Goal: Task Accomplishment & Management: Manage account settings

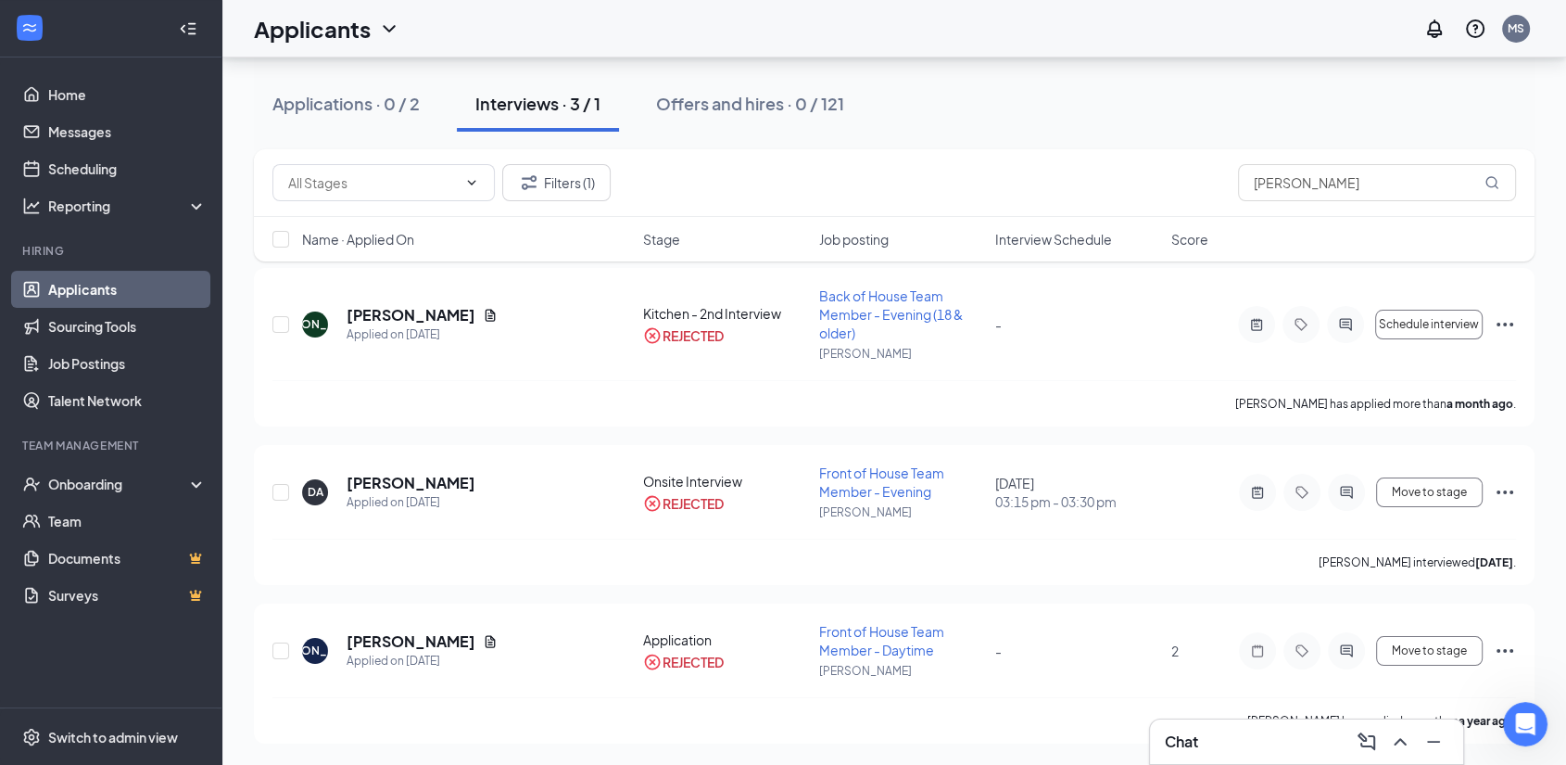
scroll to position [1747, 0]
click at [313, 109] on div "Applications · 0 / 2" at bounding box center [345, 103] width 147 height 23
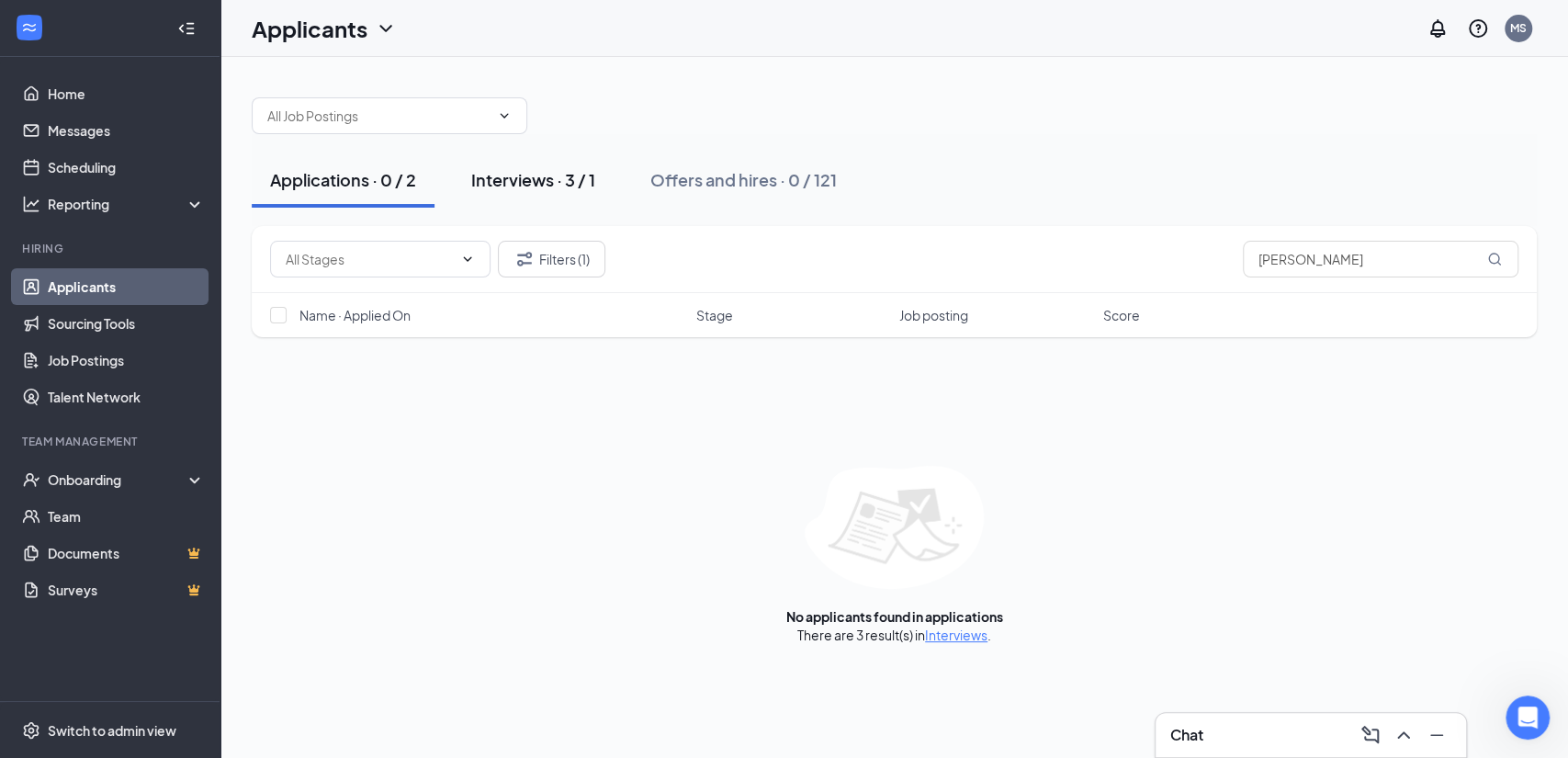
click at [540, 183] on div "Interviews · 3 / 1" at bounding box center [532, 179] width 124 height 23
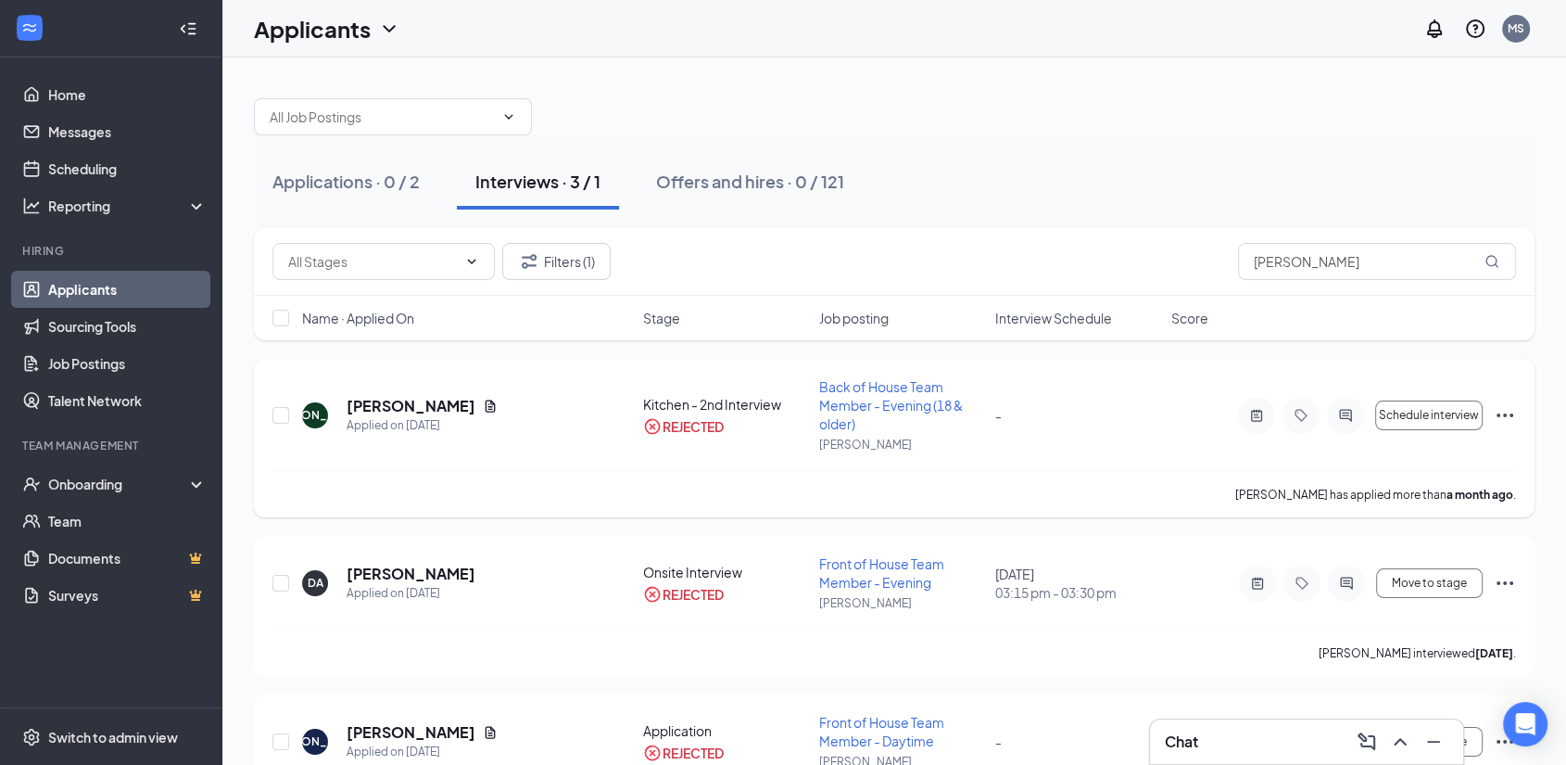
click at [1500, 412] on icon "Ellipses" at bounding box center [1505, 415] width 22 height 22
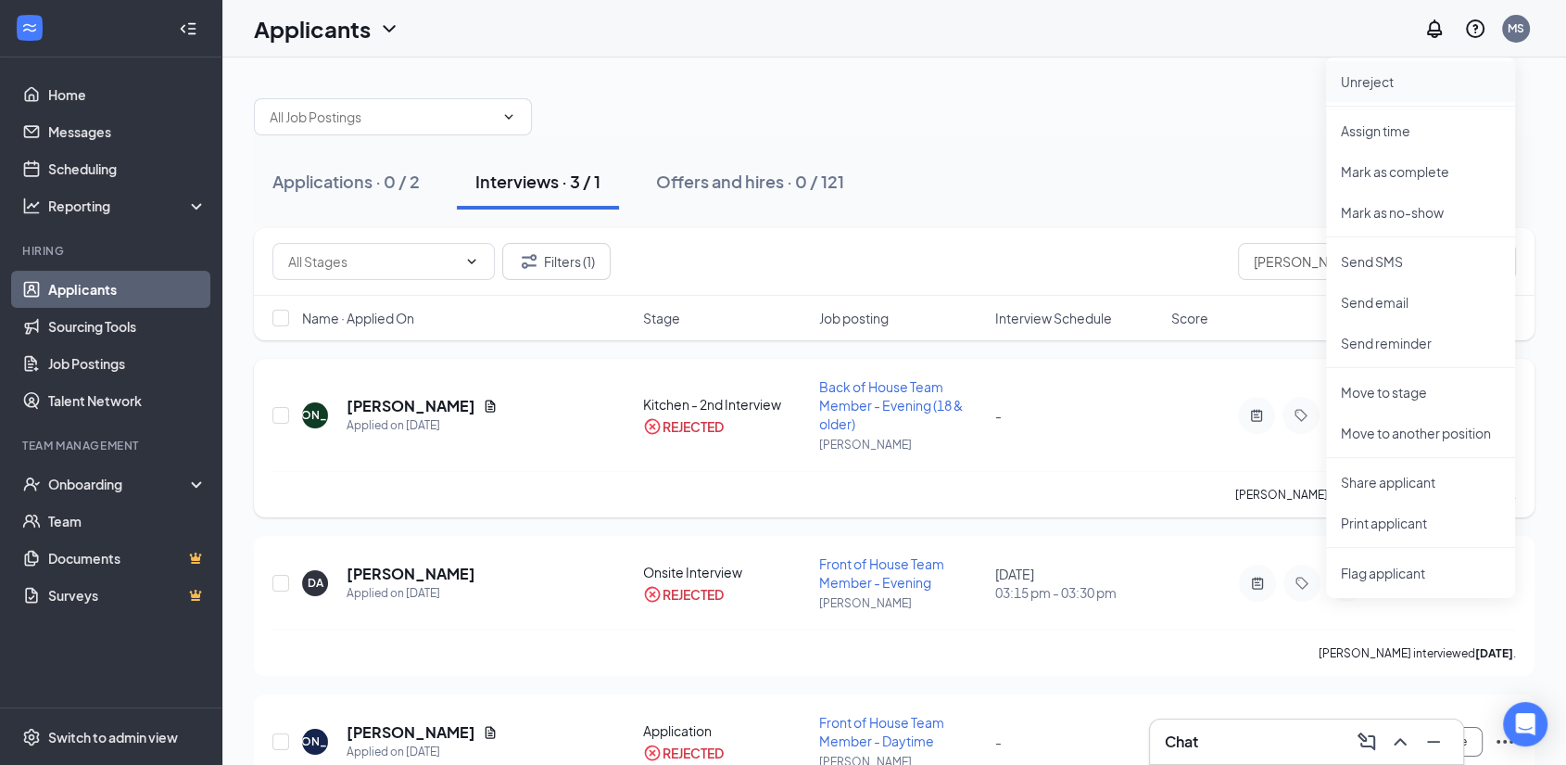
click at [1357, 82] on p "Unreject" at bounding box center [1420, 81] width 159 height 19
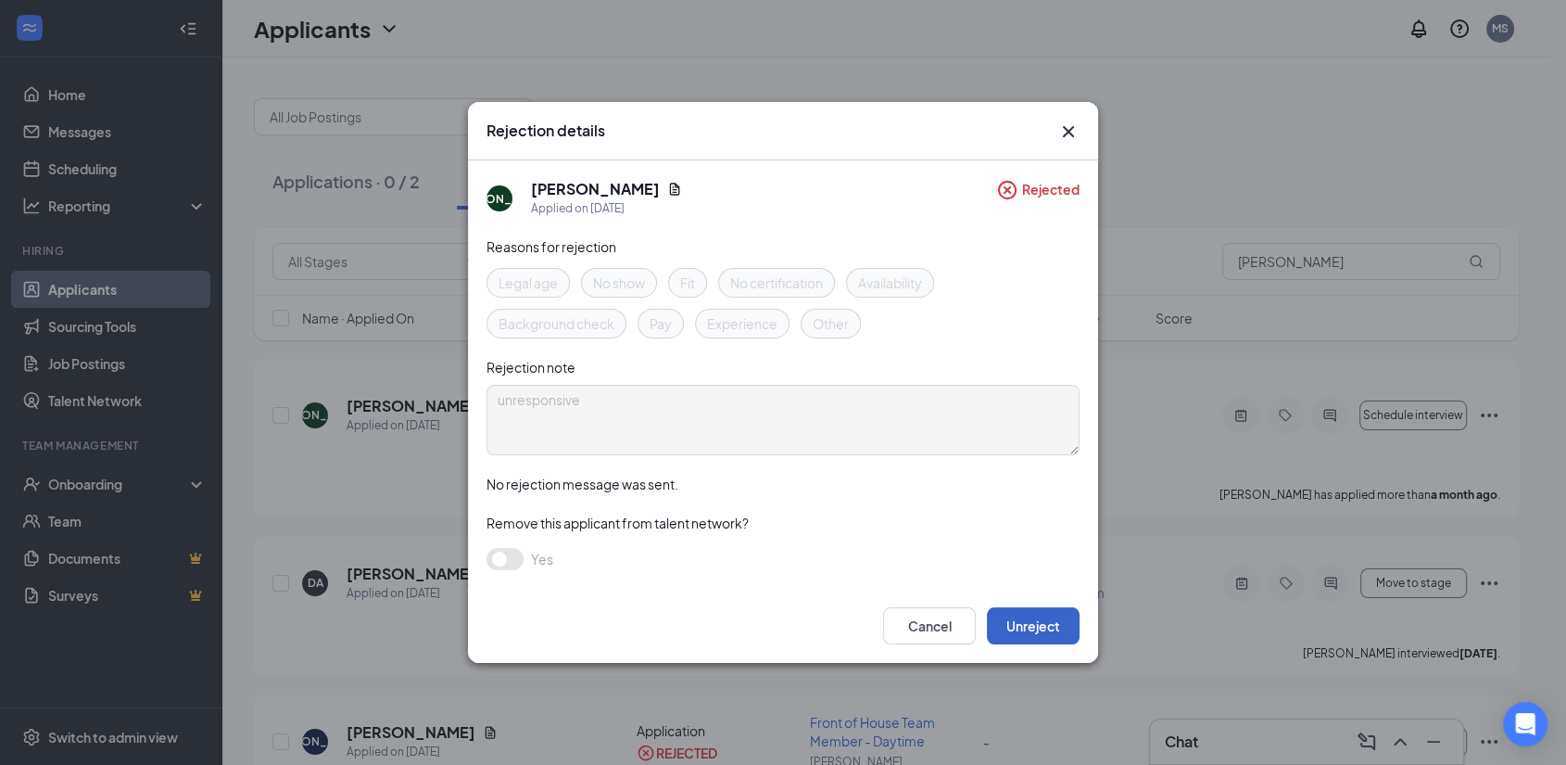
click at [1031, 623] on button "Unreject" at bounding box center [1033, 625] width 93 height 37
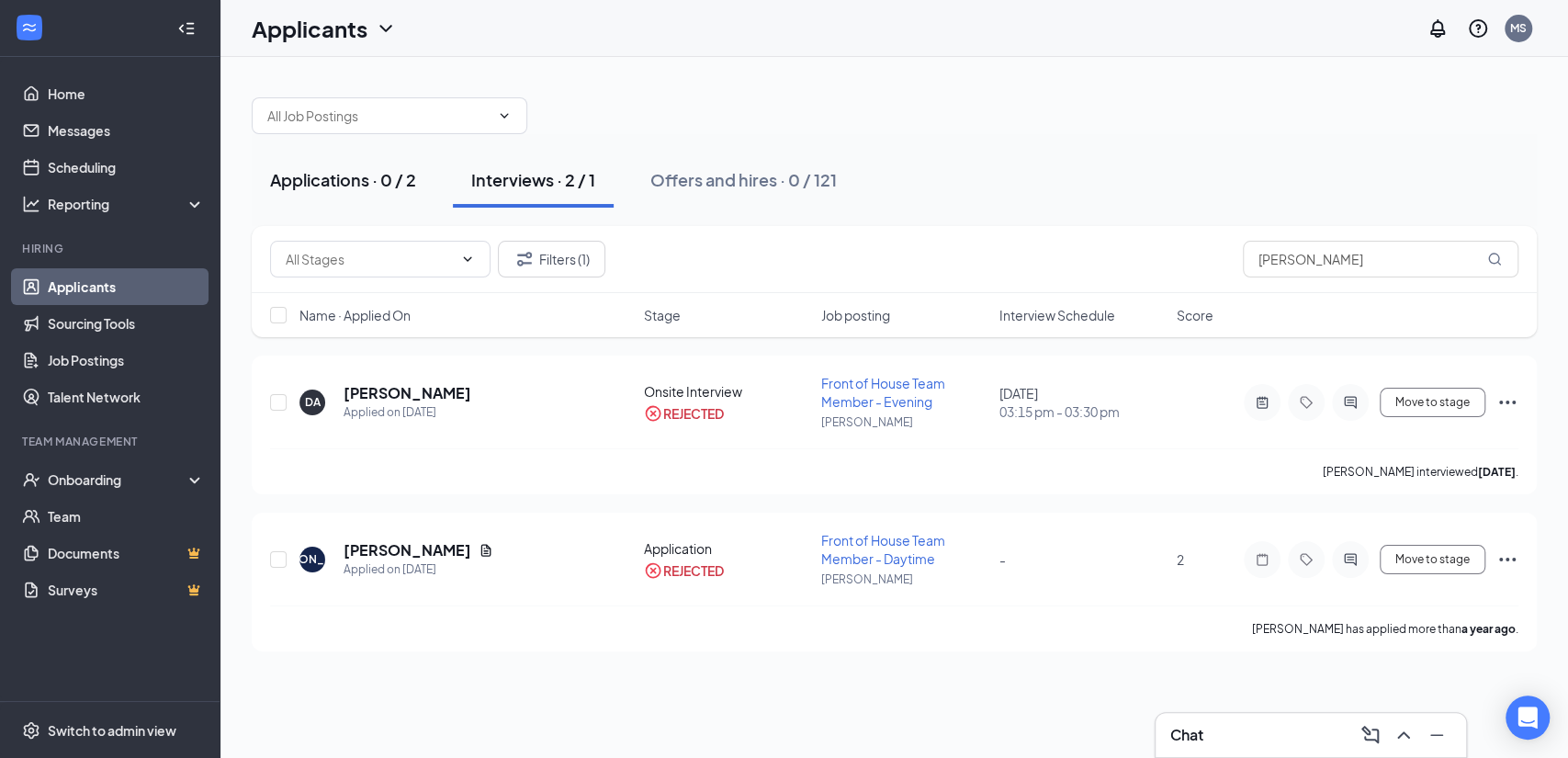
click at [340, 174] on div "Applications · 0 / 2" at bounding box center [342, 179] width 146 height 23
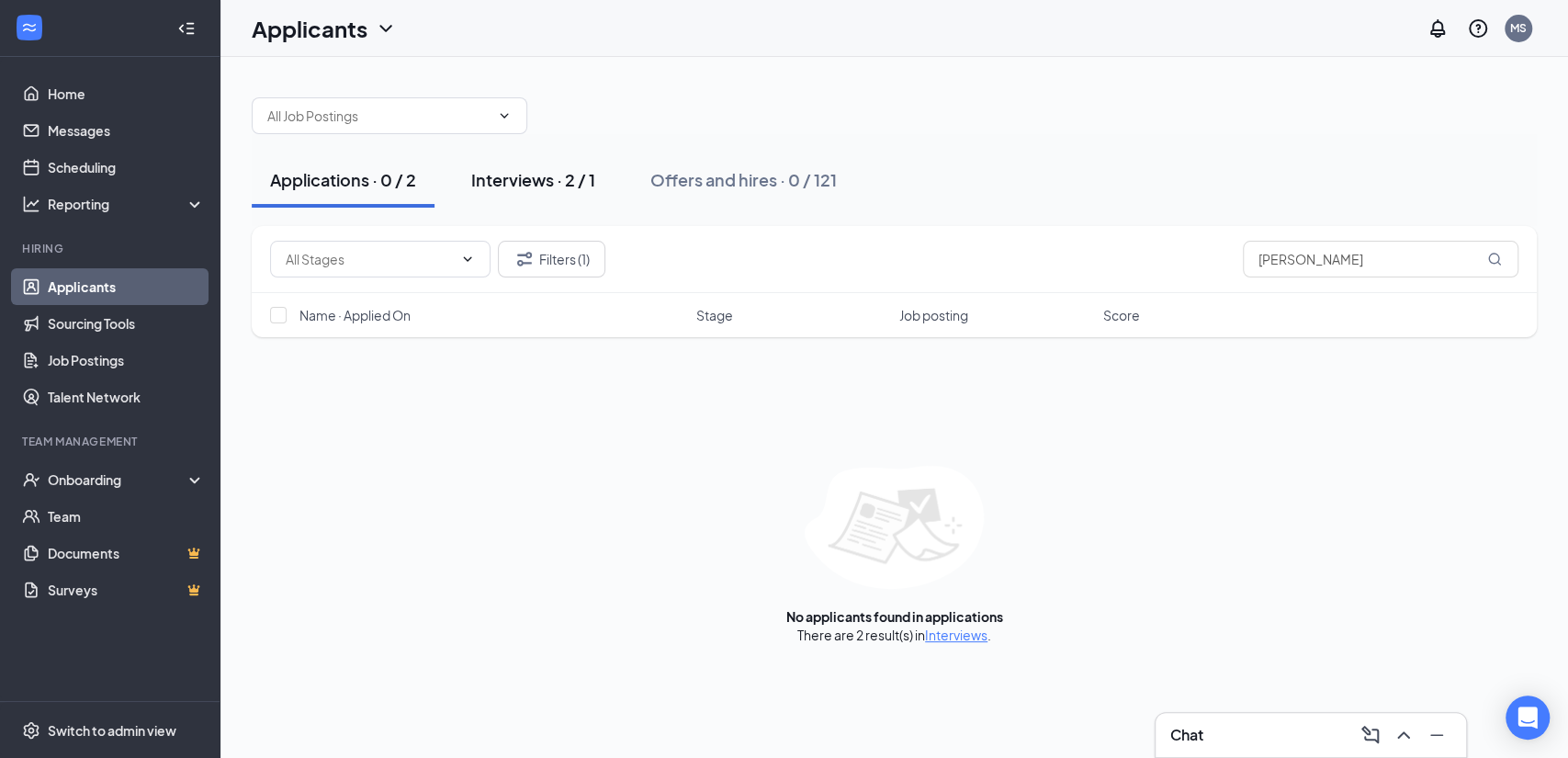
click at [510, 181] on div "Interviews · 2 / 1" at bounding box center [532, 179] width 124 height 23
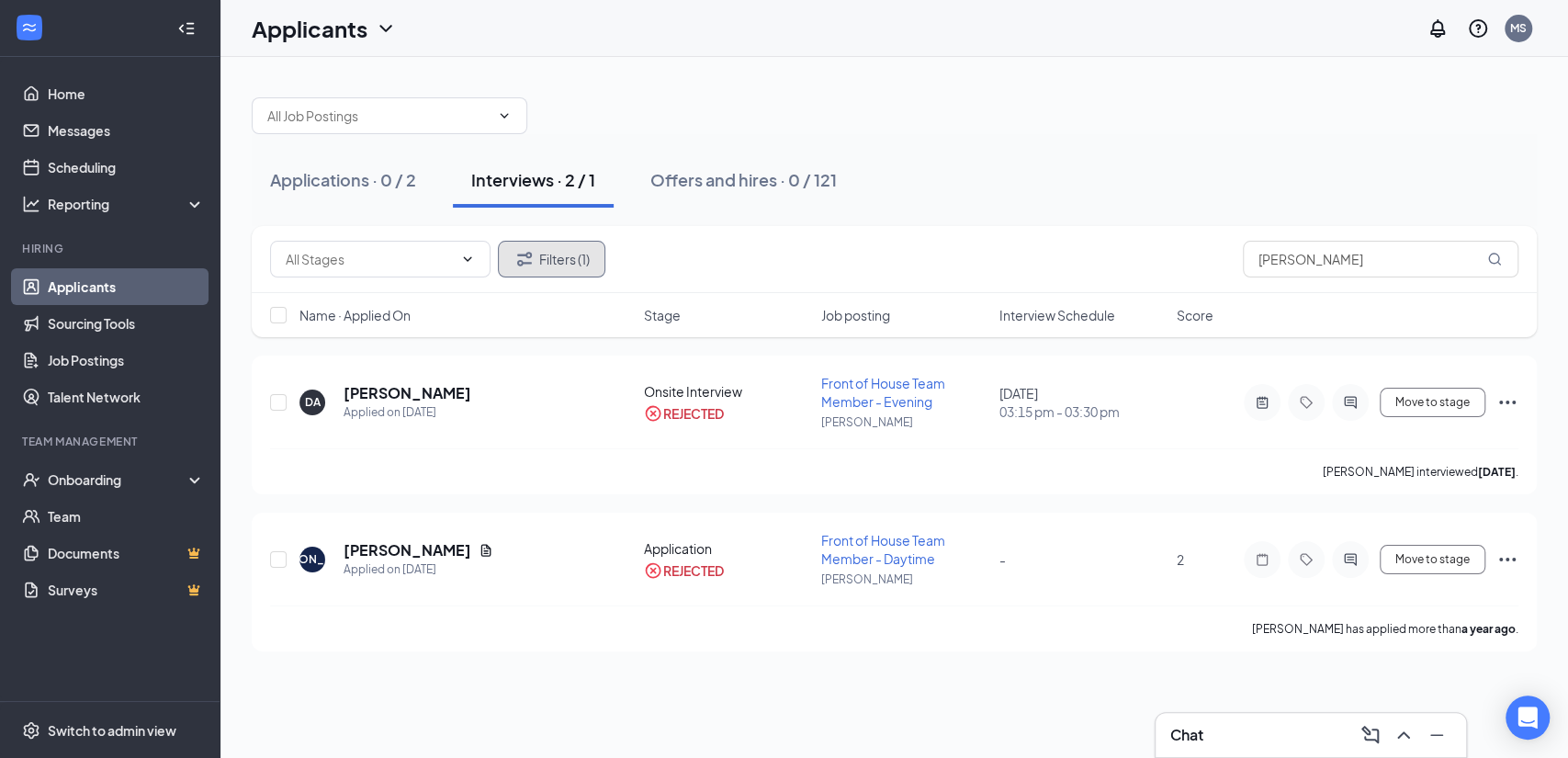
click at [572, 254] on button "Filters (1)" at bounding box center [551, 259] width 107 height 37
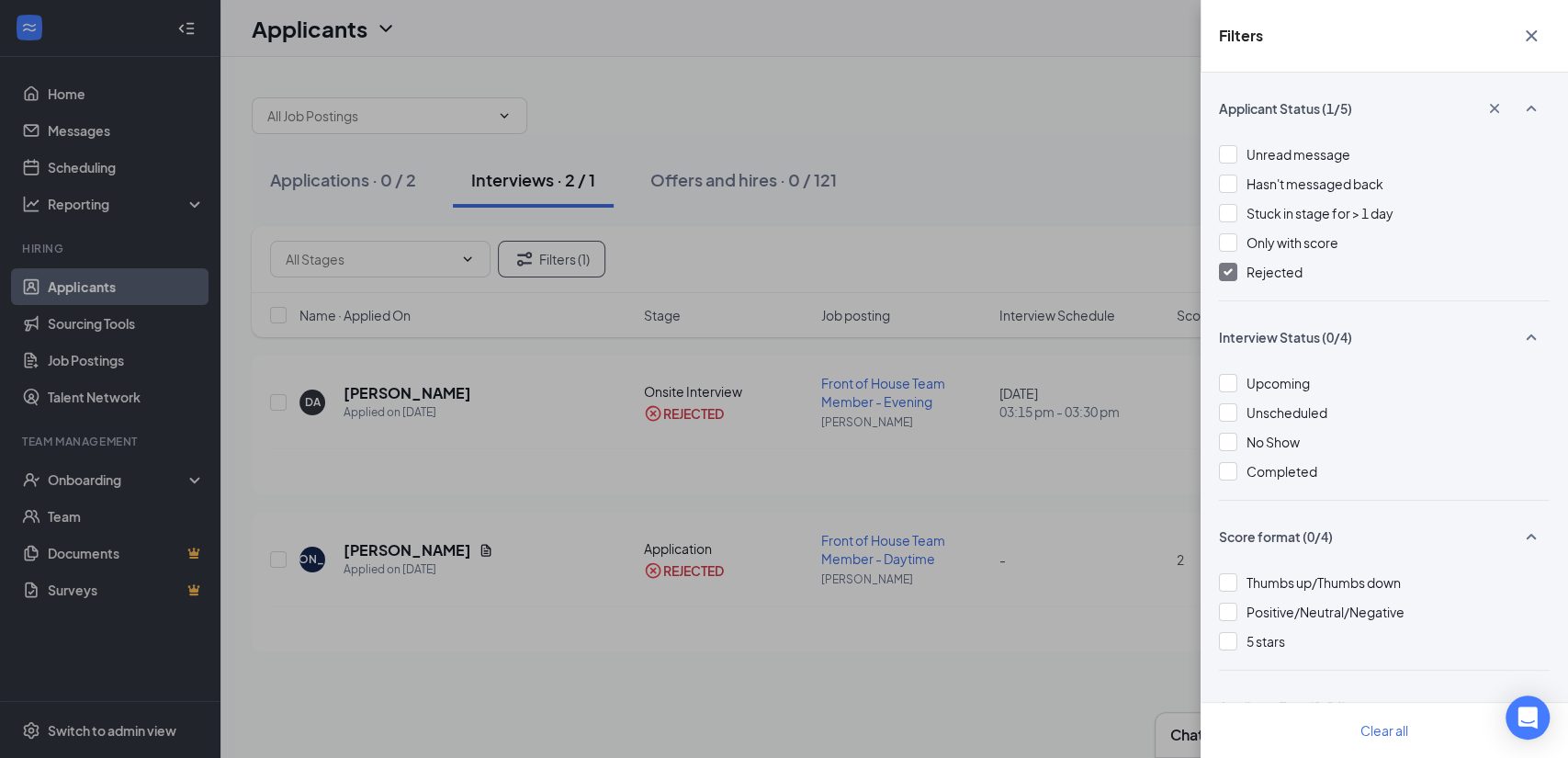
click at [1235, 271] on div "Rejected" at bounding box center [1385, 271] width 331 height 20
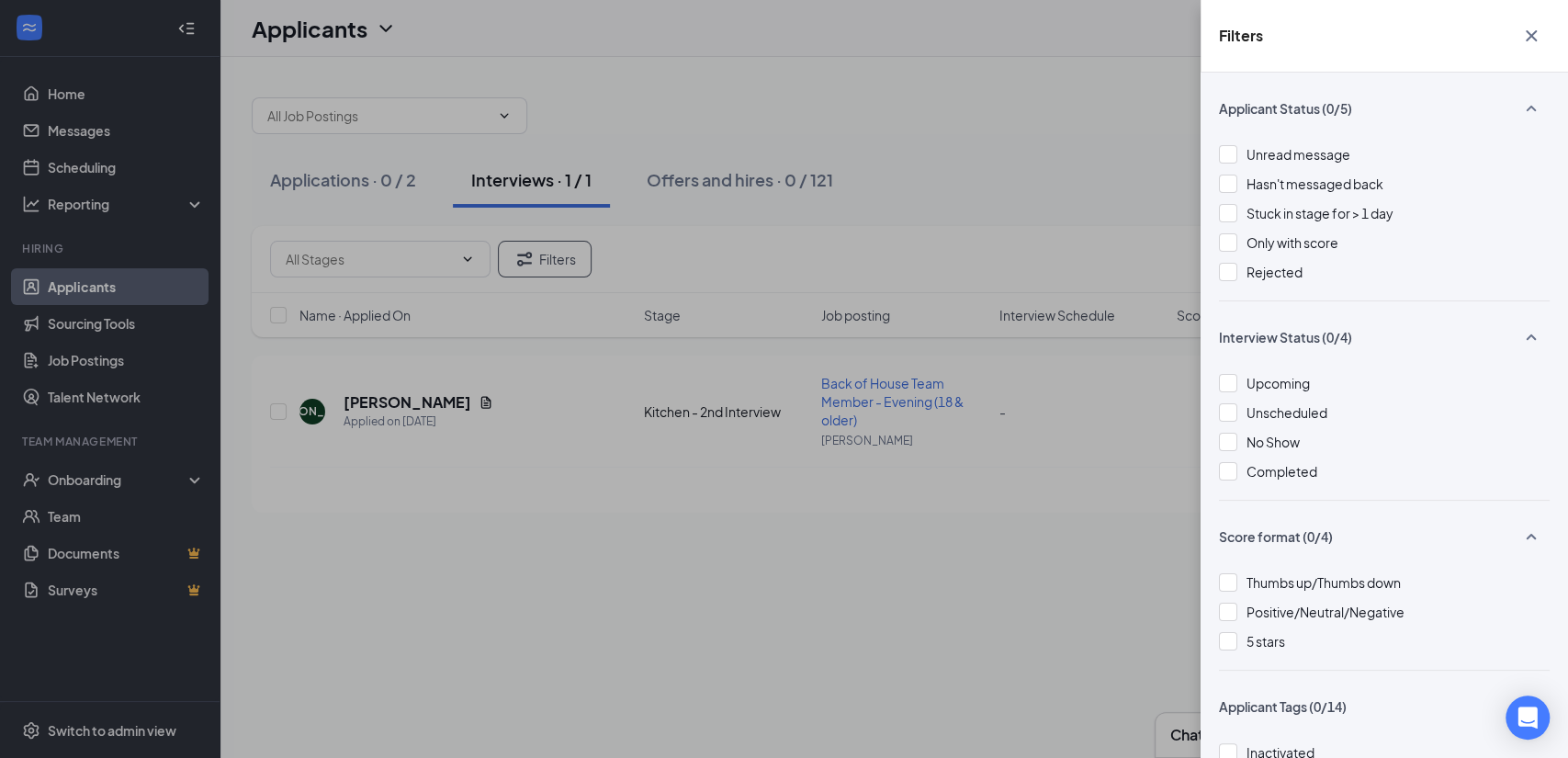
drag, startPoint x: 882, startPoint y: 248, endPoint x: 800, endPoint y: 252, distance: 82.1
click at [882, 248] on div "Filters Applicant Status (0/5) Unread message Hasn't messaged back Stuck in sta…" at bounding box center [784, 379] width 1568 height 758
click at [352, 178] on div "Filters Applicant Status (0/5) Unread message Hasn't messaged back Stuck in sta…" at bounding box center [784, 379] width 1568 height 758
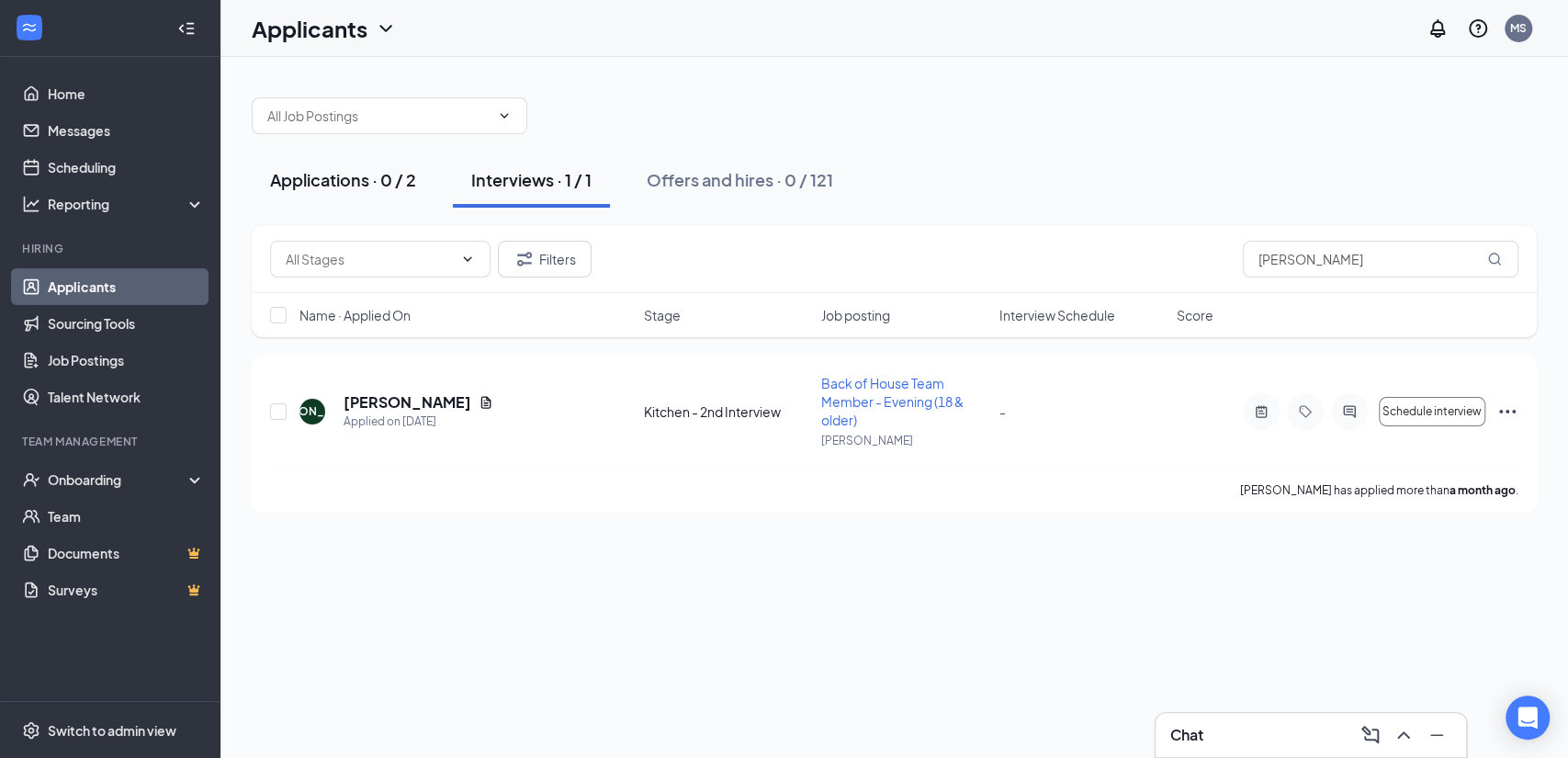
click at [349, 172] on div "Applications · 0 / 2" at bounding box center [342, 179] width 146 height 23
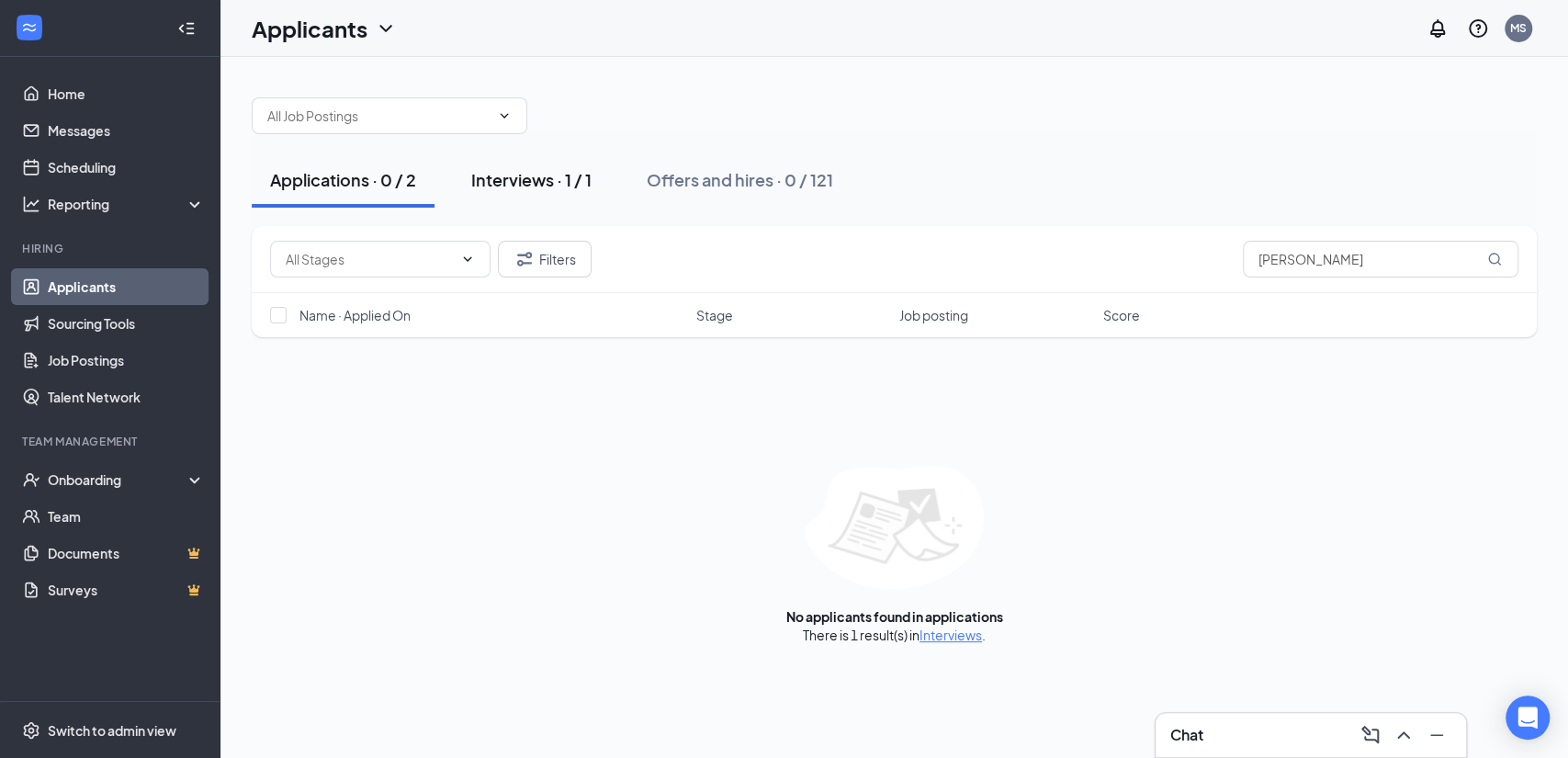
click at [491, 174] on div "Interviews · 1 / 1" at bounding box center [530, 179] width 120 height 23
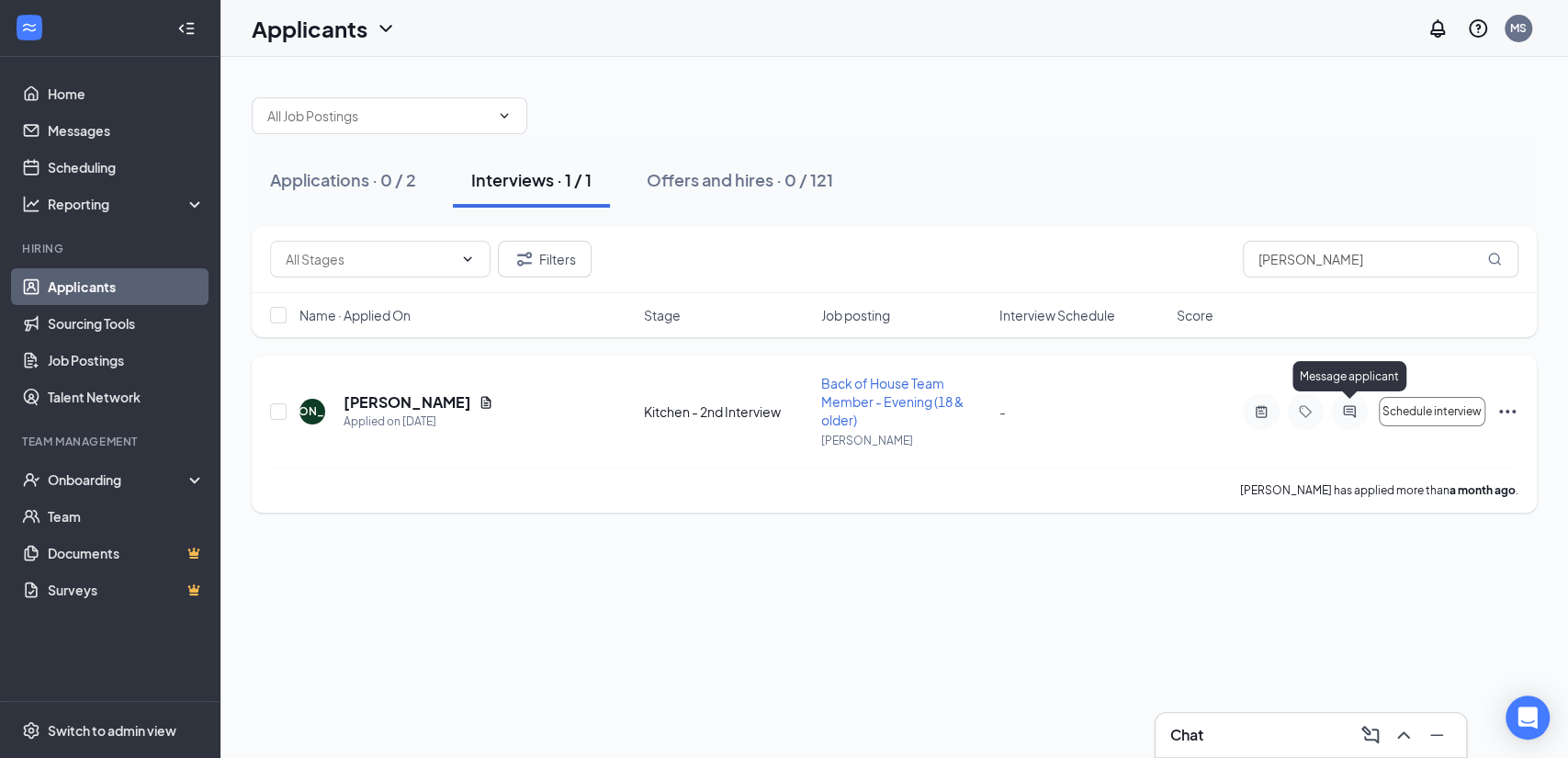
click at [1350, 409] on icon "ActiveChat" at bounding box center [1349, 411] width 22 height 15
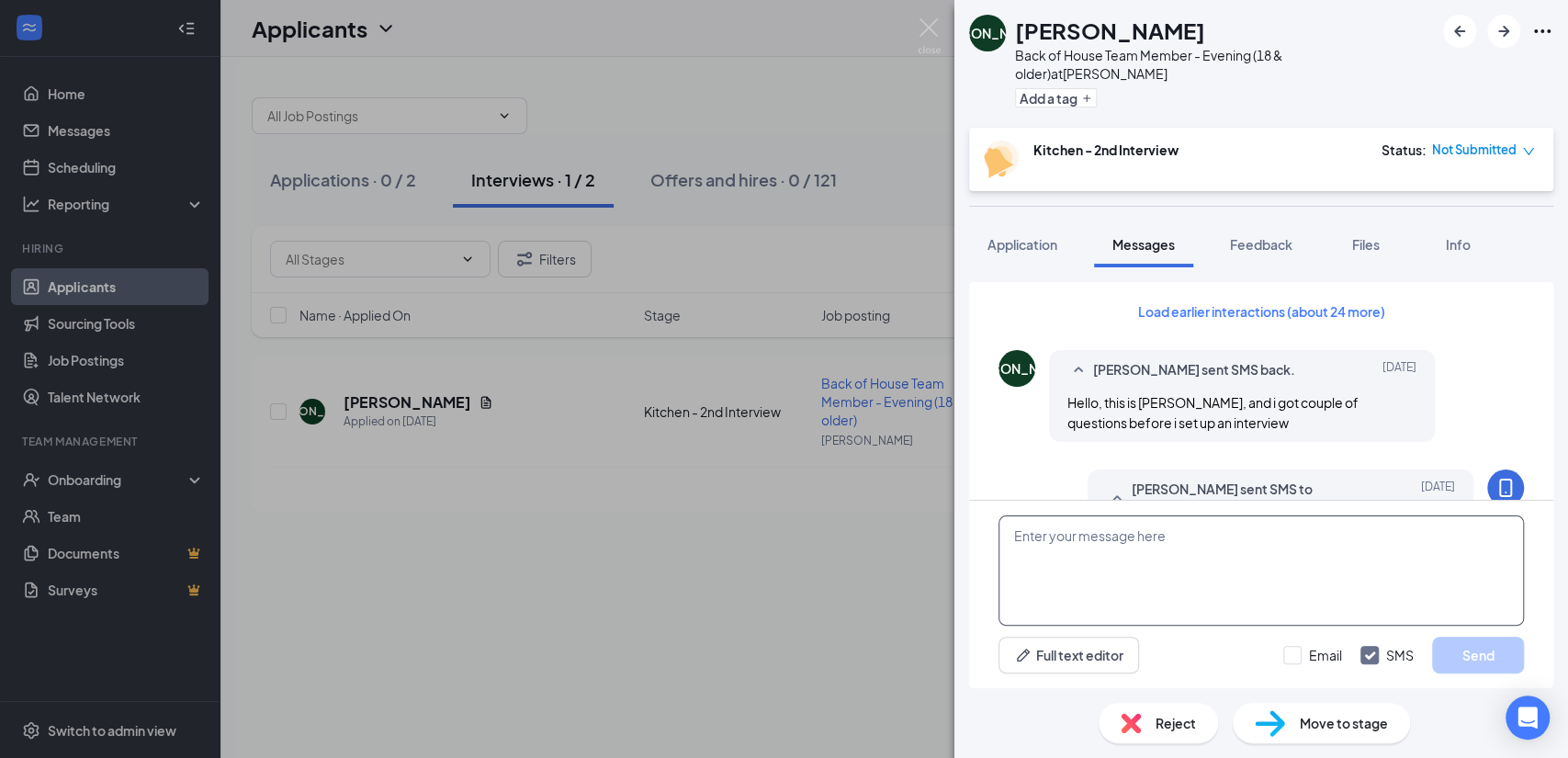
click at [1120, 553] on textarea at bounding box center [1261, 570] width 525 height 110
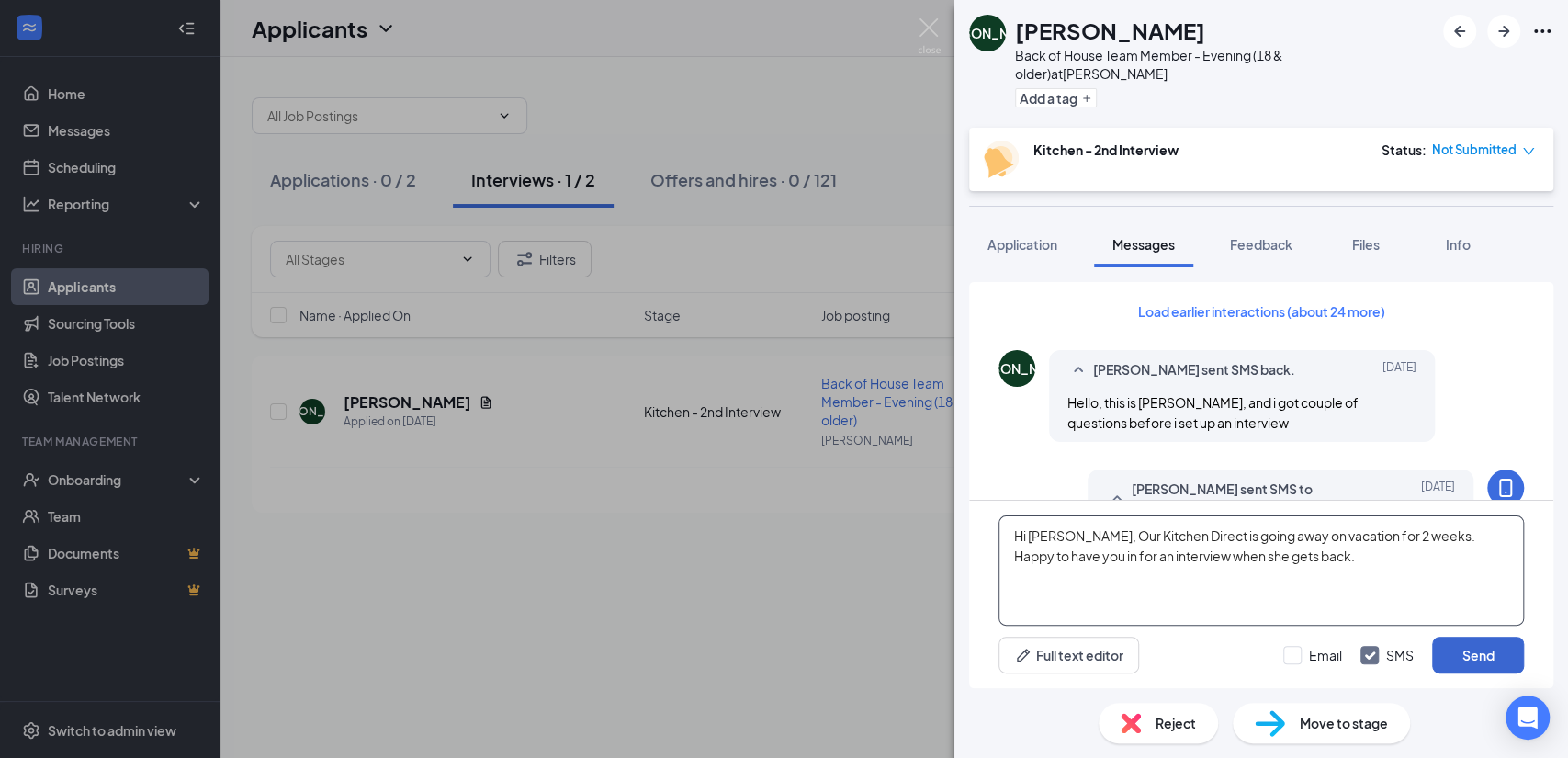
type textarea "Hi Joshua, Our Kitchen Direct is going away on vacation for 2 weeks. Happy to h…"
click at [1453, 646] on button "Send" at bounding box center [1478, 654] width 92 height 37
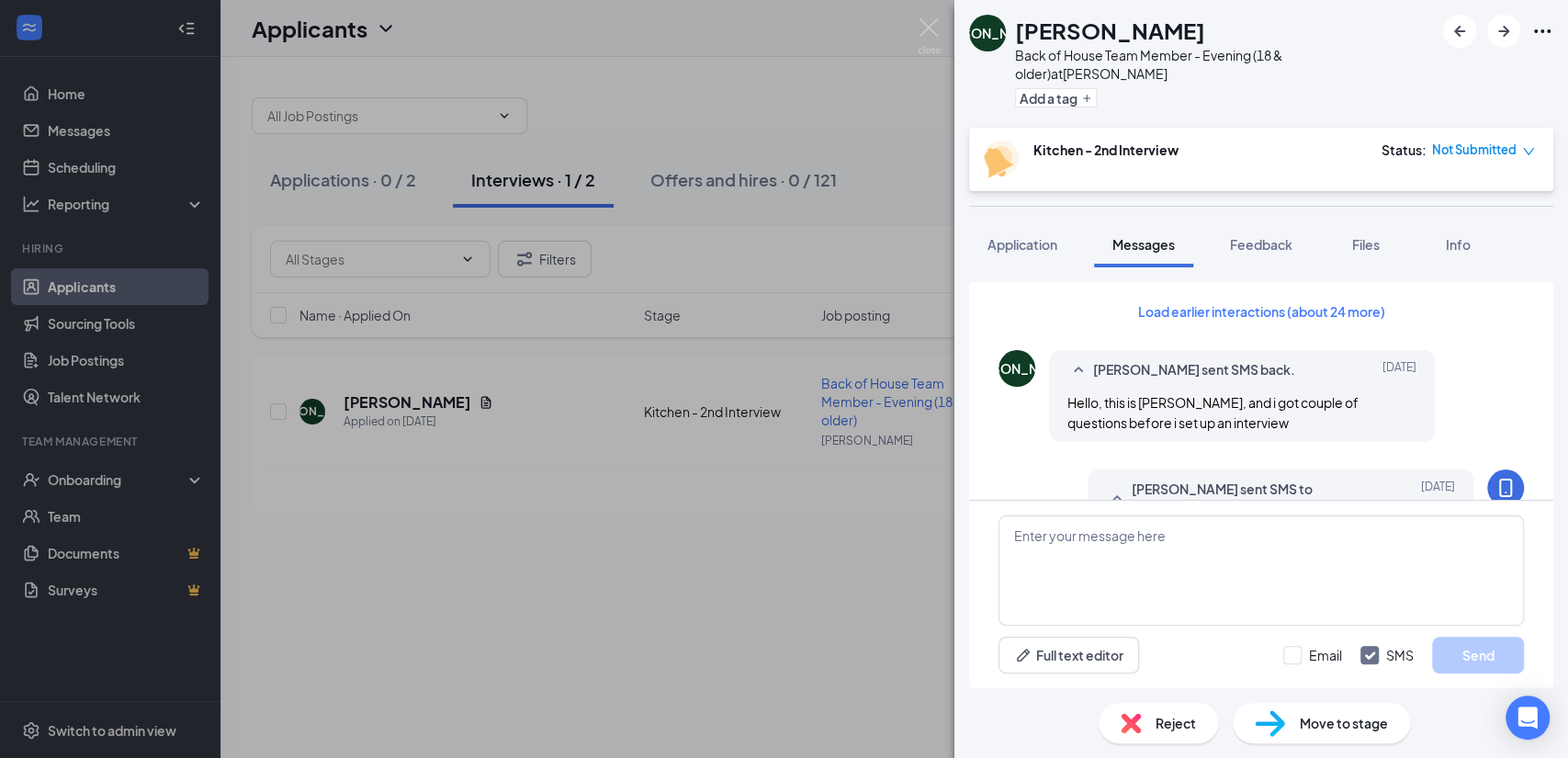
scroll to position [786, 0]
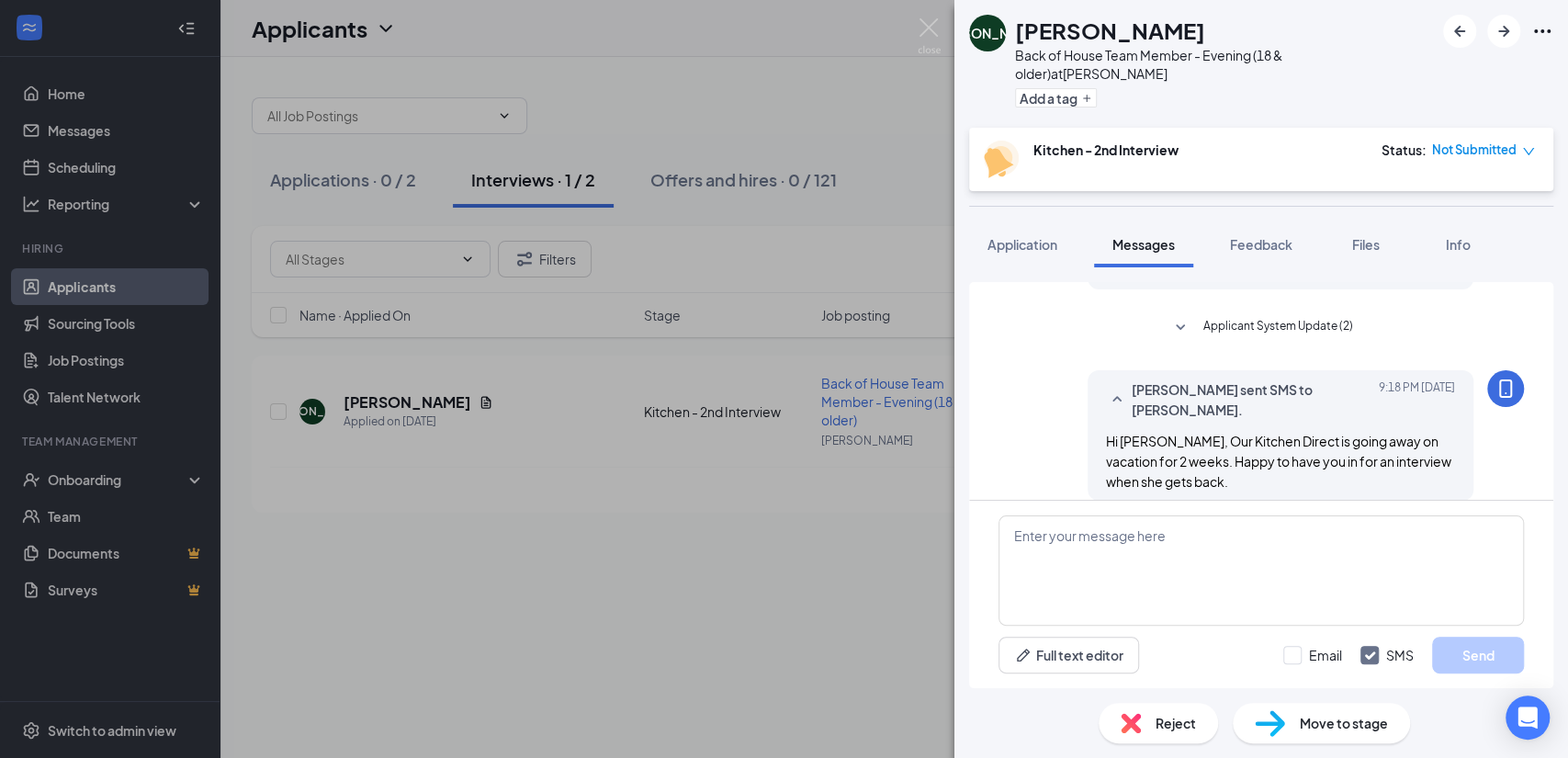
click at [451, 200] on div "JA Joshua Argueta Back of House Team Member - Evening (18 & older) at Martin Pl…" at bounding box center [784, 379] width 1568 height 758
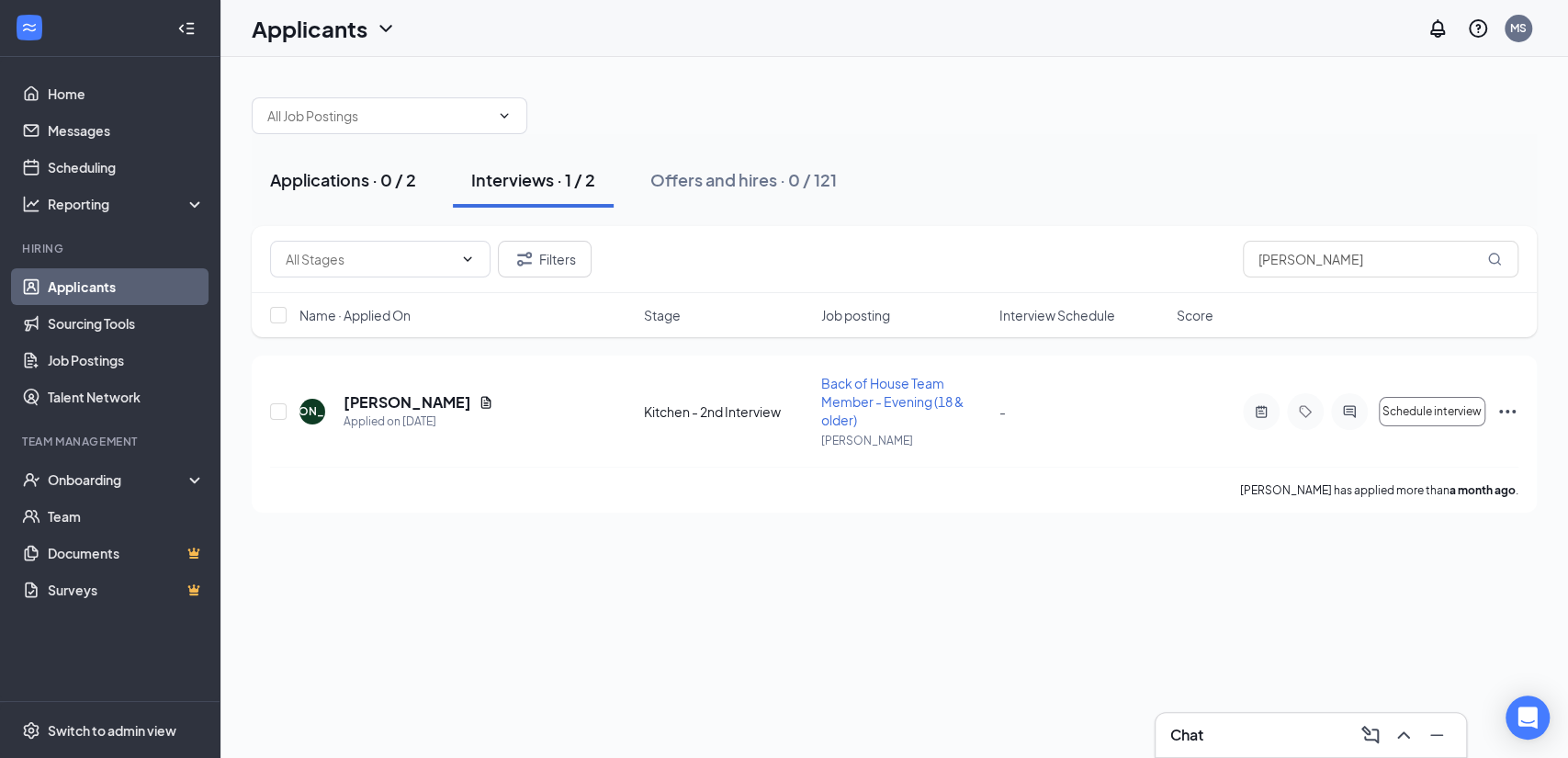
click at [368, 184] on div "Applications · 0 / 2" at bounding box center [342, 179] width 146 height 23
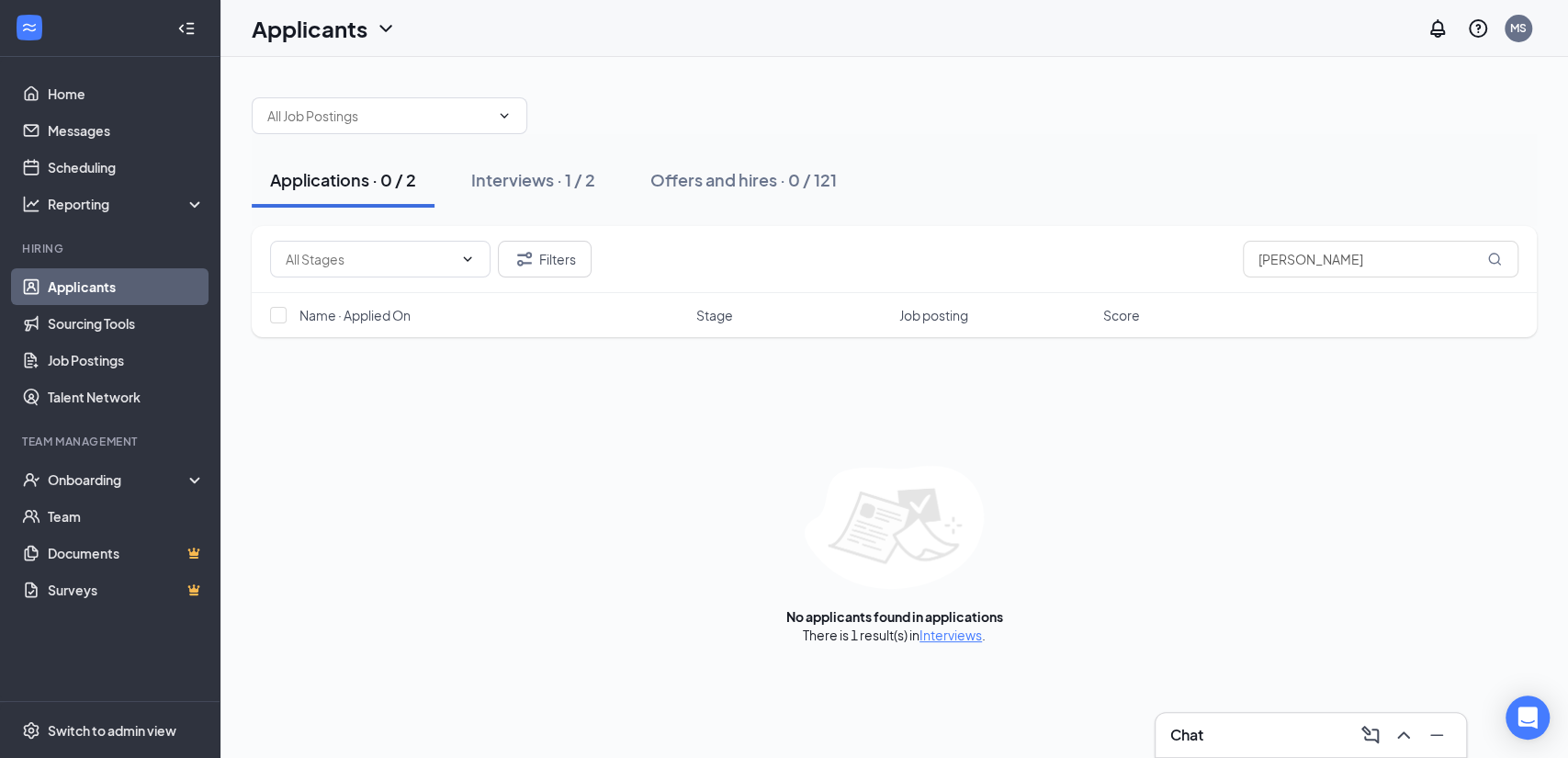
click at [338, 179] on div "Applications · 0 / 2" at bounding box center [342, 179] width 146 height 23
click at [351, 179] on div "Applications · 0 / 2" at bounding box center [342, 179] width 146 height 23
drag, startPoint x: 1275, startPoint y: 261, endPoint x: 1174, endPoint y: 265, distance: 101.1
click at [1182, 264] on div "Filters argueta" at bounding box center [893, 259] width 1248 height 37
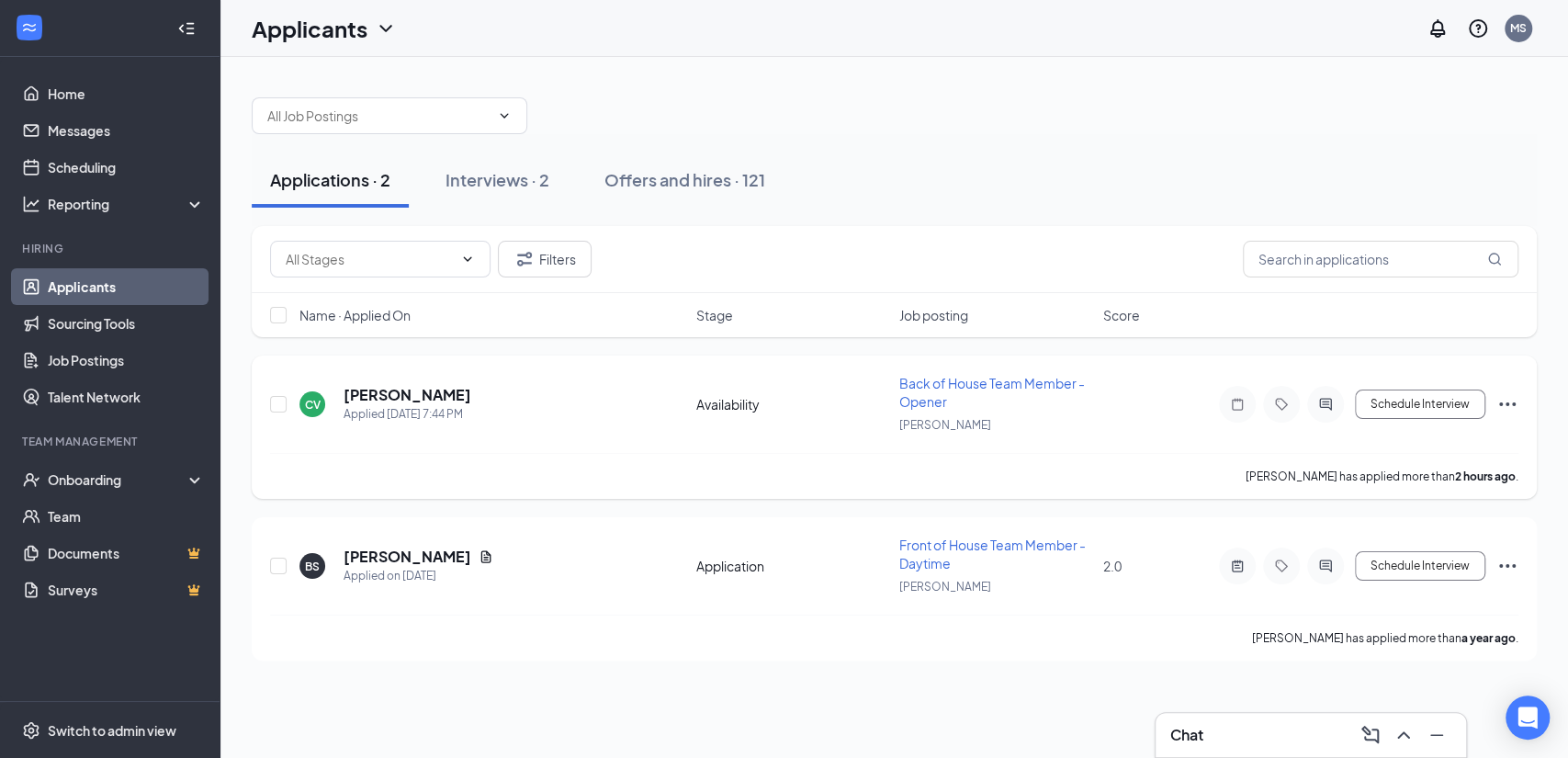
click at [1323, 394] on div at bounding box center [1325, 403] width 37 height 37
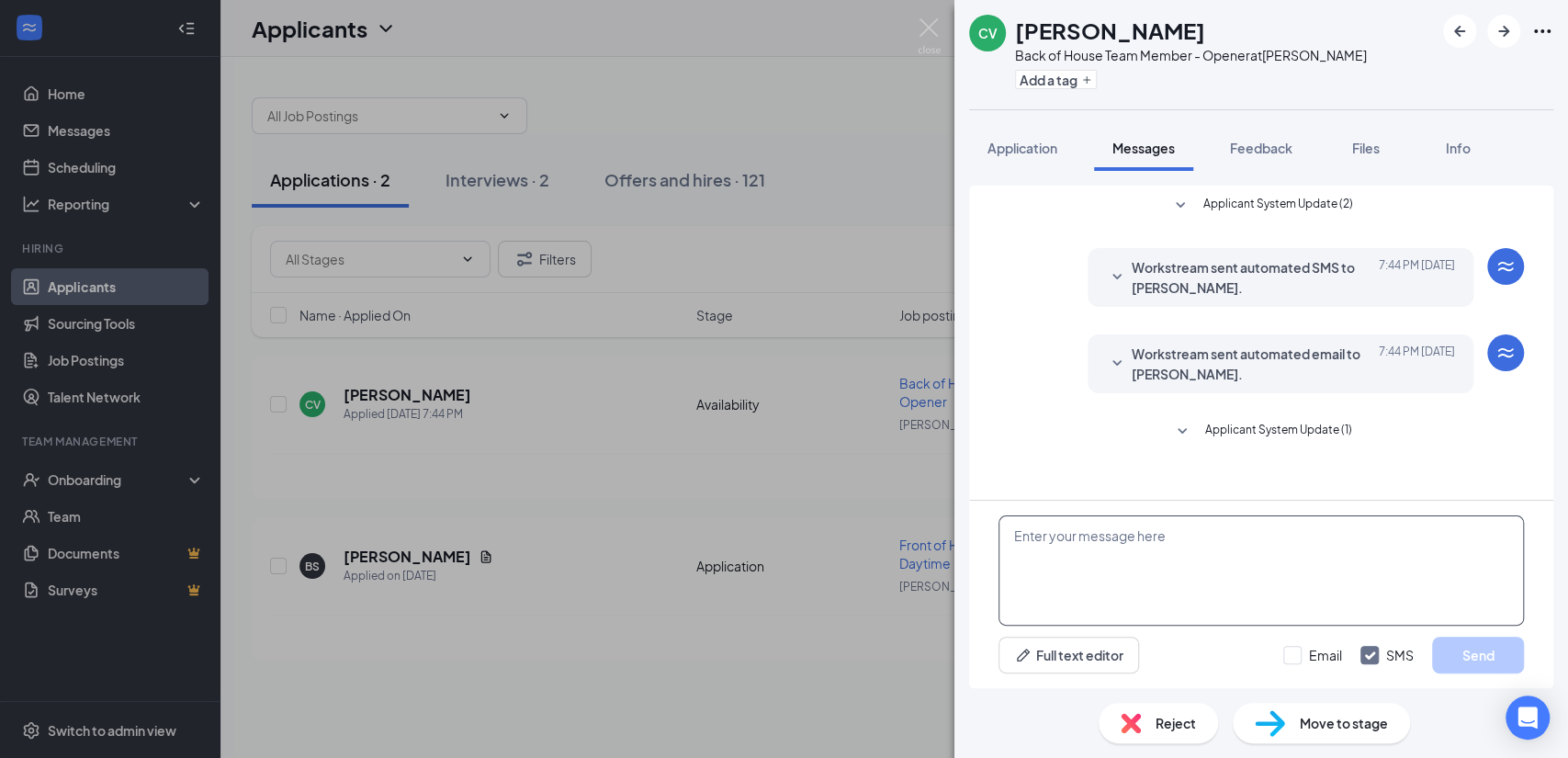
click at [1138, 545] on textarea at bounding box center [1261, 570] width 525 height 110
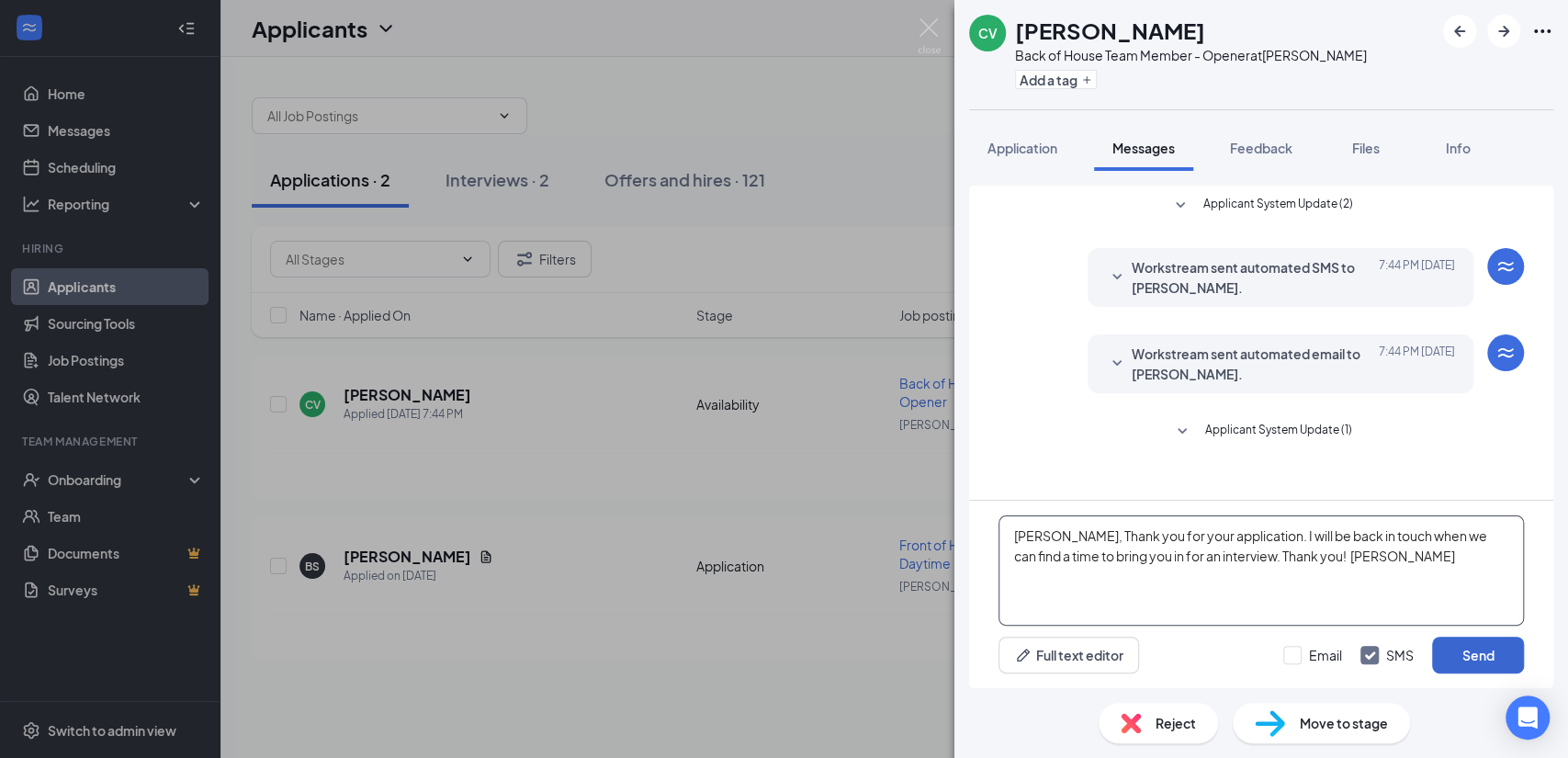
type textarea "Cristian, Thank you for your application. I will be back in touch when we can f…"
click at [1485, 649] on button "Send" at bounding box center [1478, 654] width 92 height 37
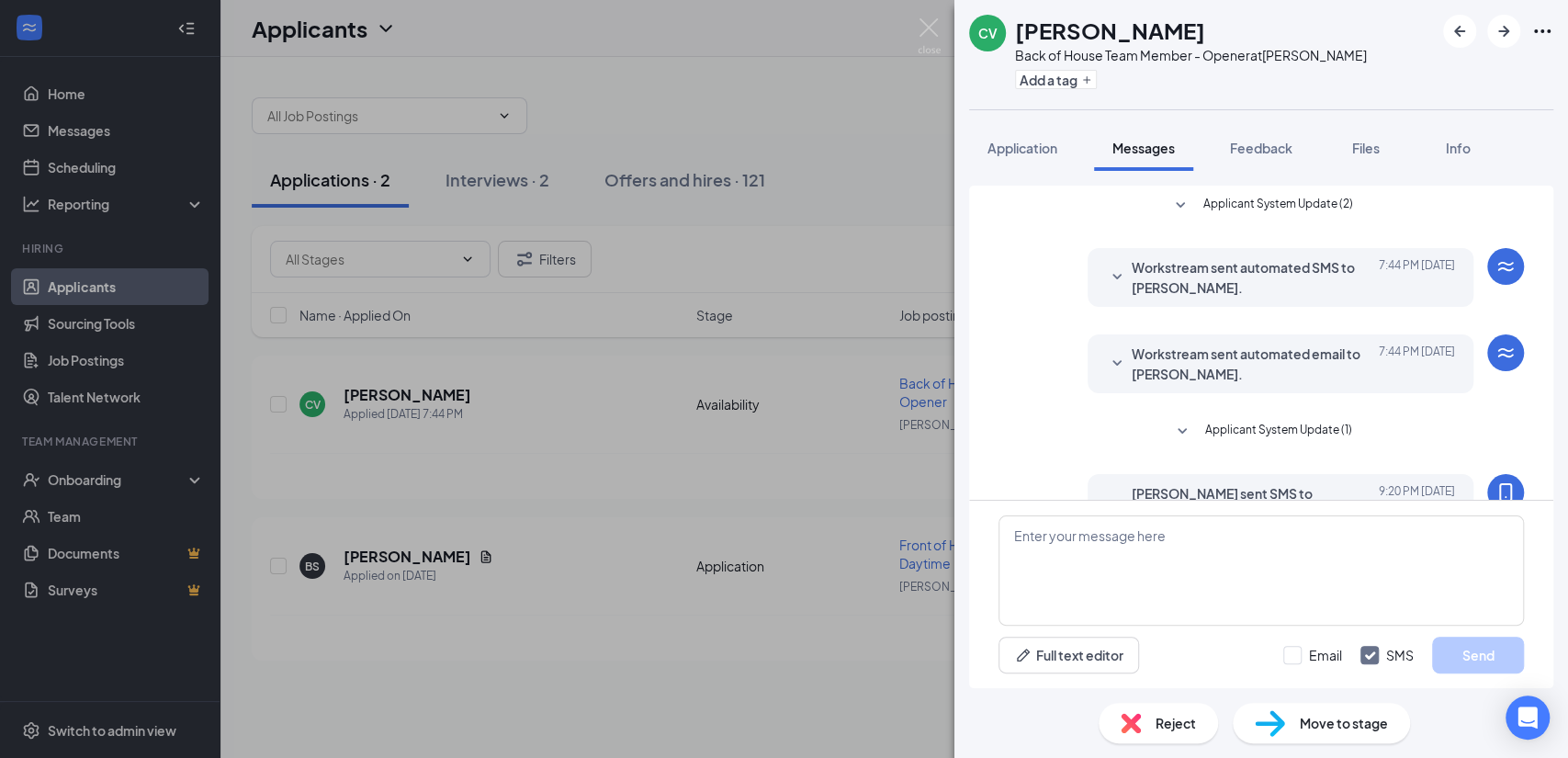
scroll to position [123, 0]
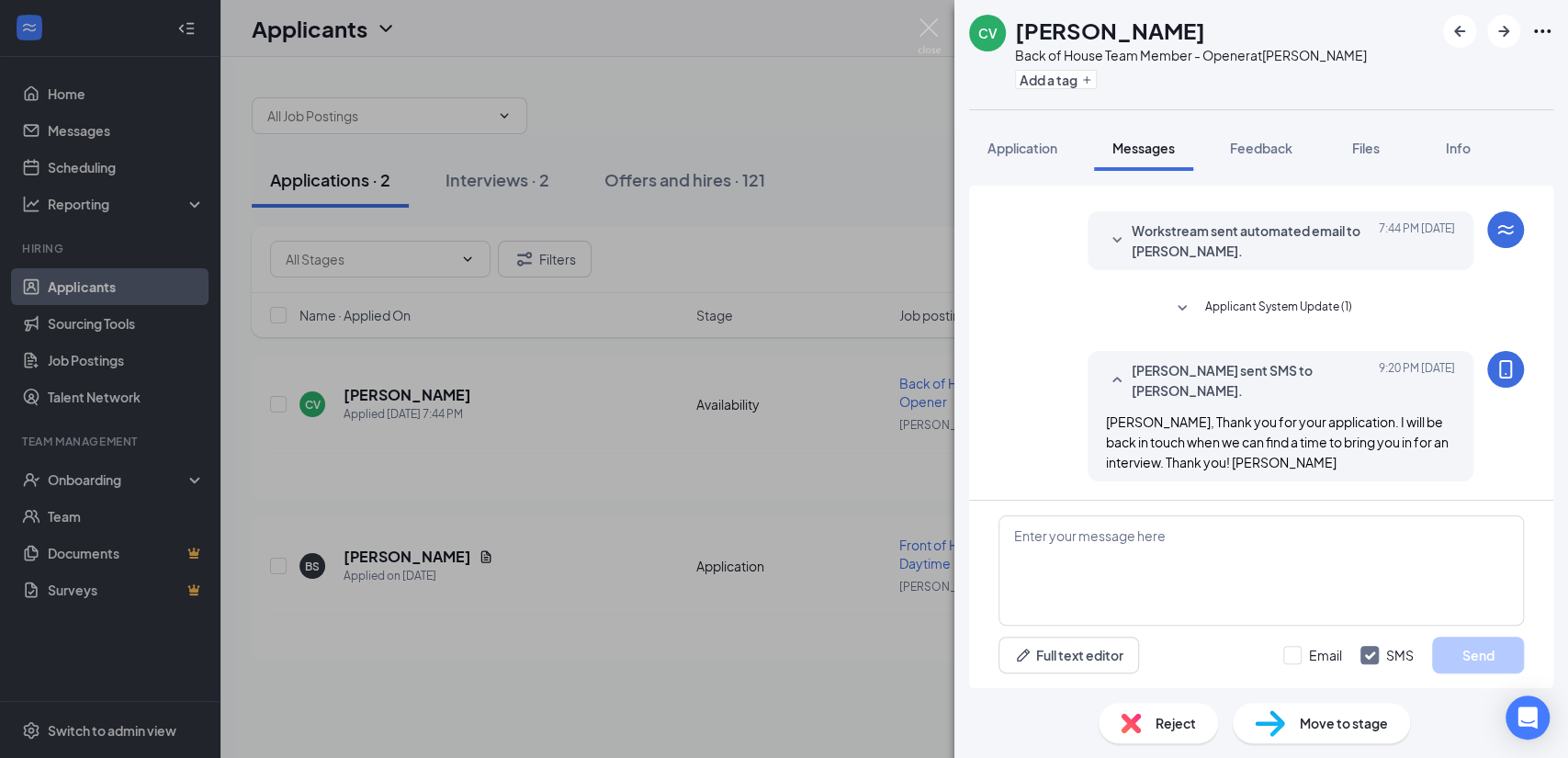
click at [871, 636] on div "CV Cristian Vasquez Back of House Team Member - Opener at Martin Plaza Add a ta…" at bounding box center [784, 379] width 1568 height 758
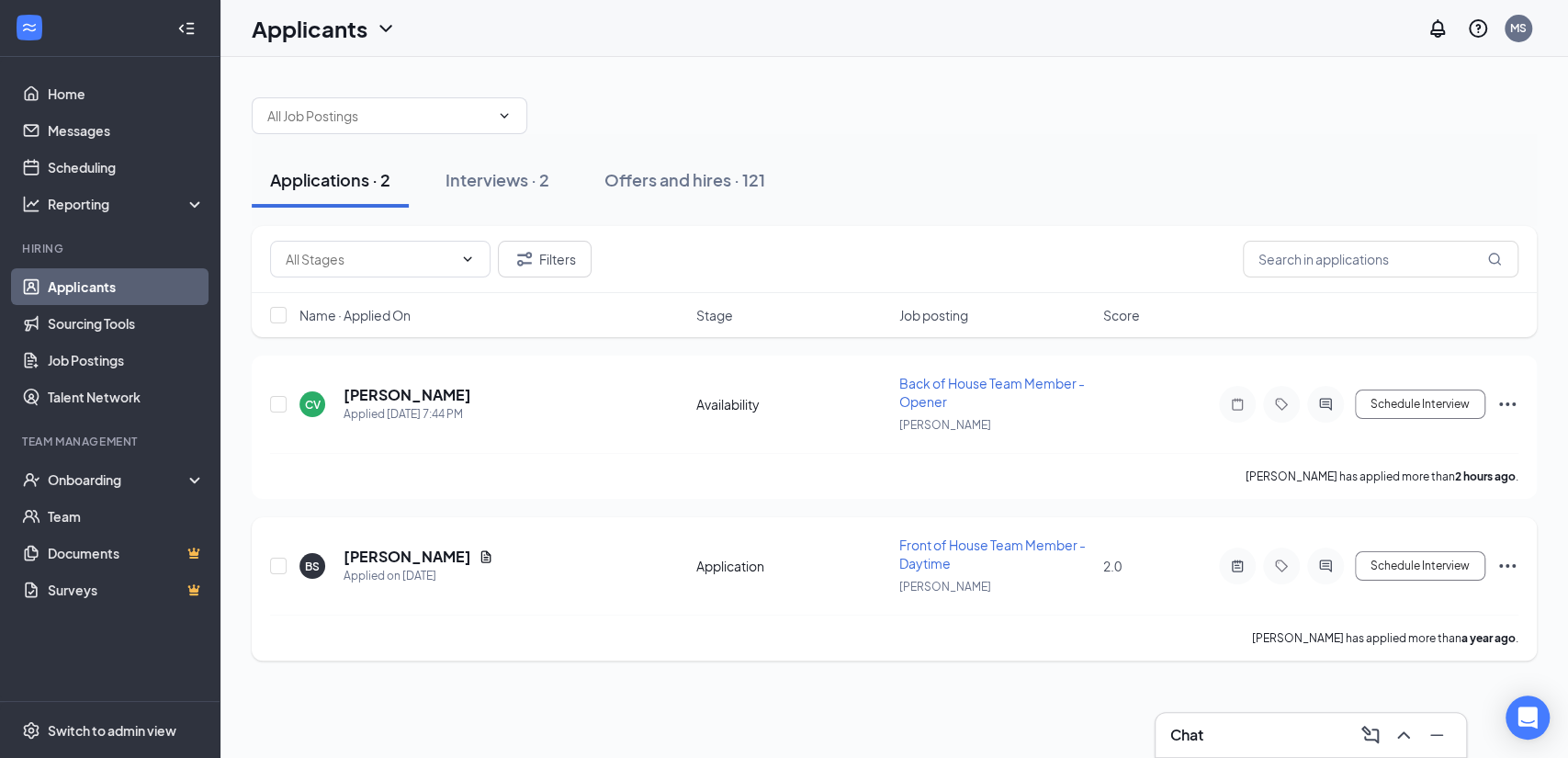
click at [1124, 557] on div "2.0" at bounding box center [1140, 566] width 73 height 20
click at [1106, 558] on span "2.0" at bounding box center [1112, 566] width 19 height 17
click at [1113, 560] on span "2.0" at bounding box center [1112, 566] width 19 height 17
click at [369, 550] on h5 "Brittany Sechrist" at bounding box center [407, 556] width 128 height 20
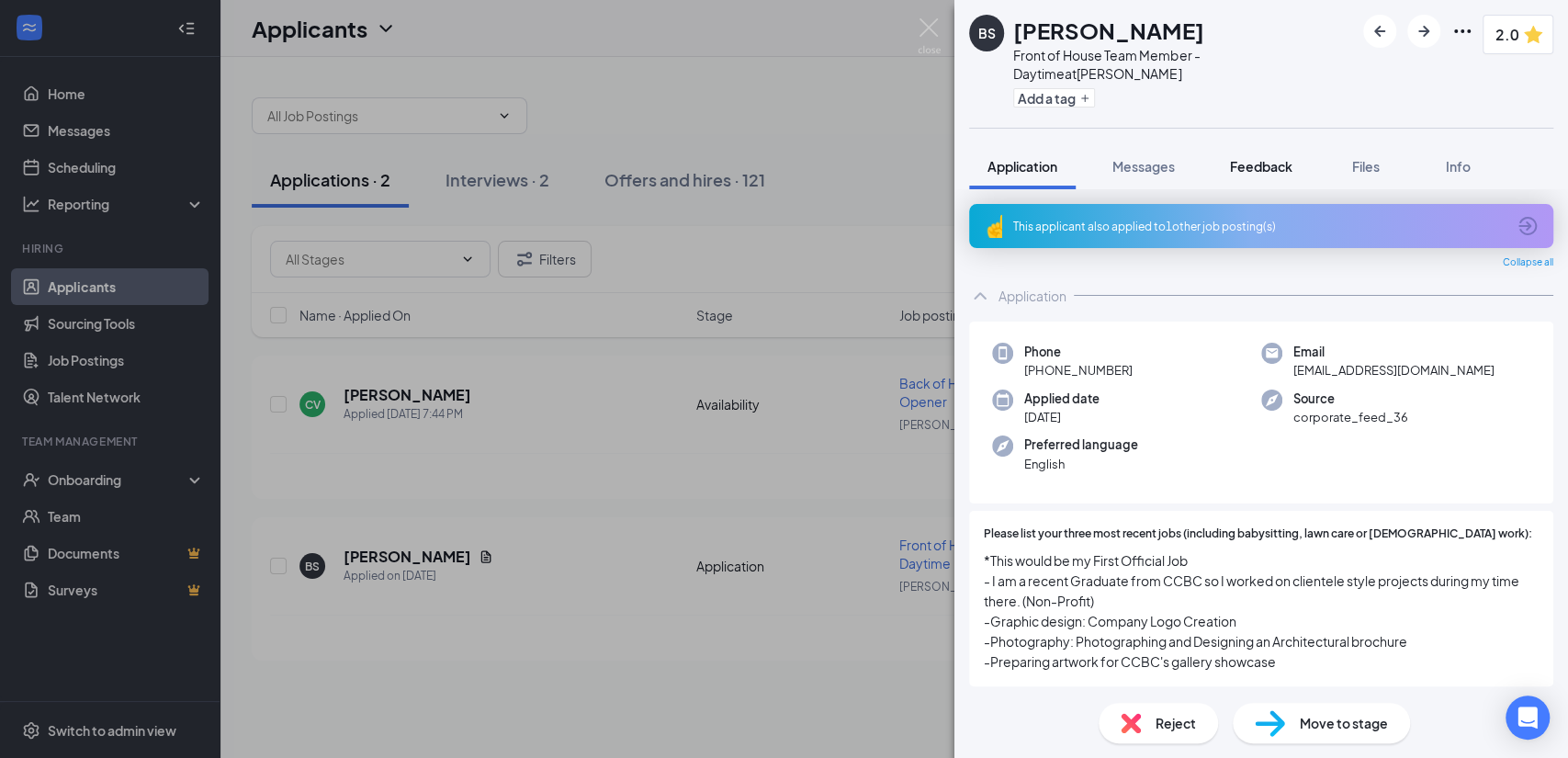
click at [1251, 158] on span "Feedback" at bounding box center [1261, 165] width 62 height 17
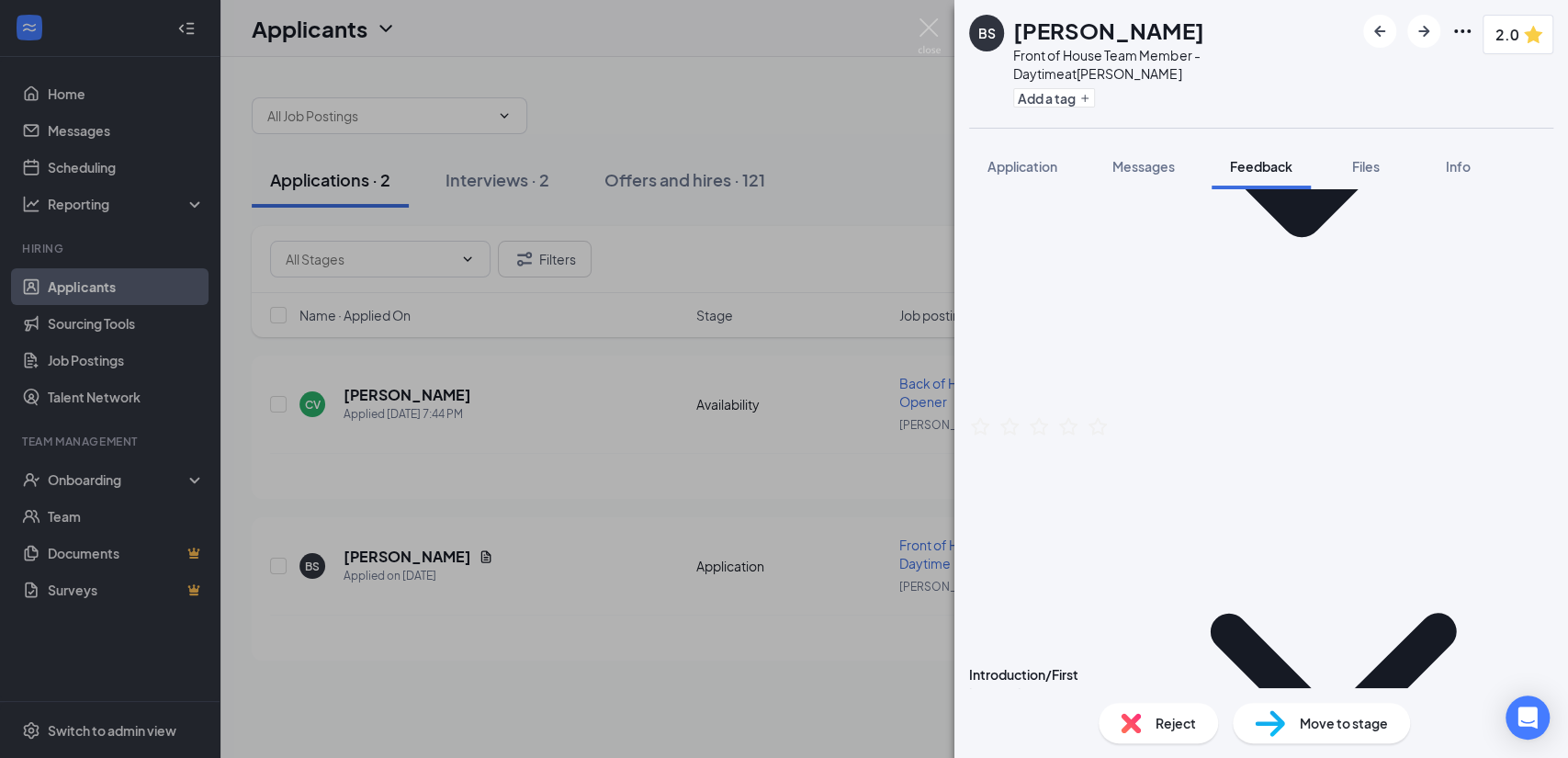
scroll to position [776, 0]
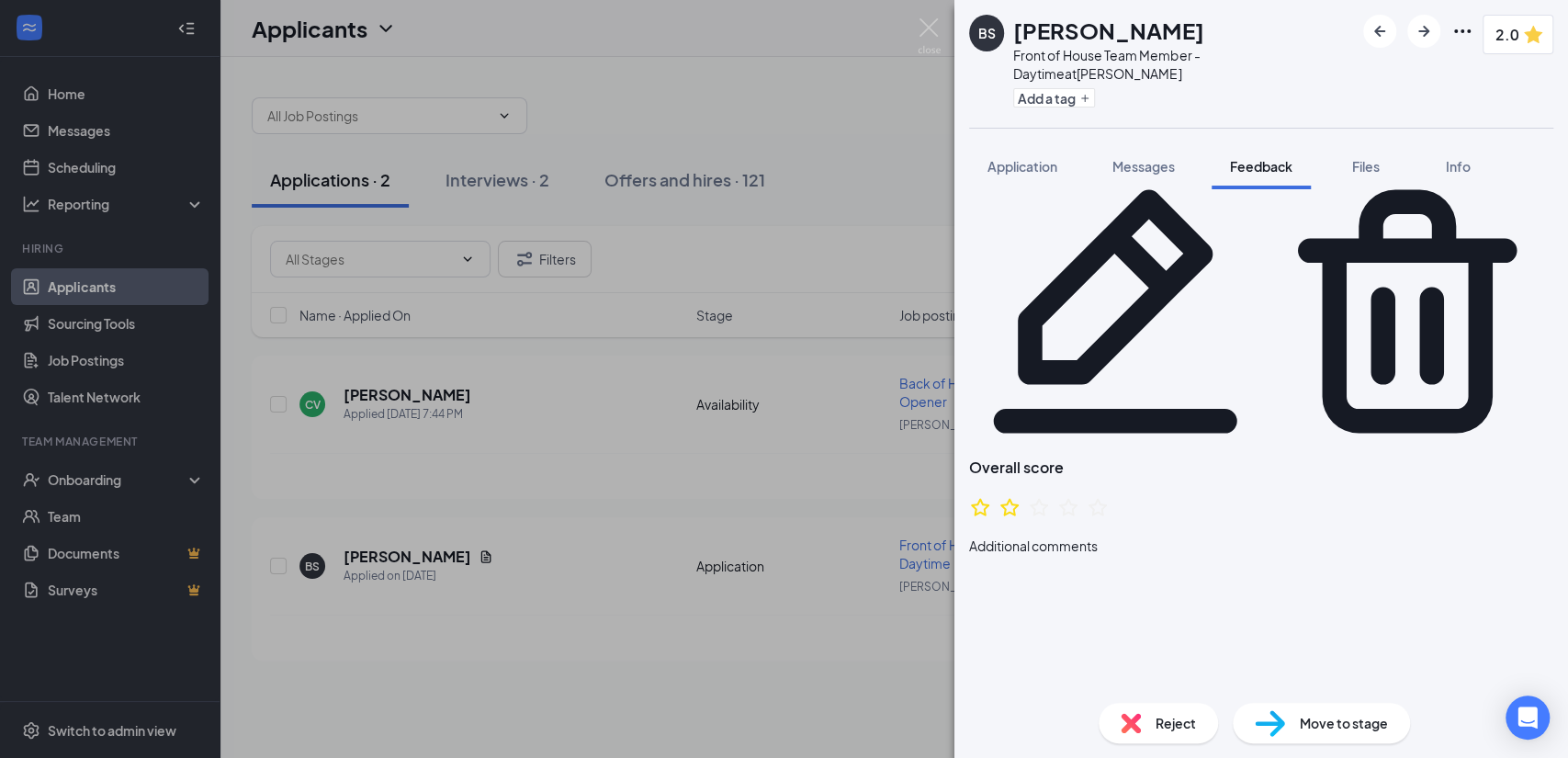
scroll to position [0, 0]
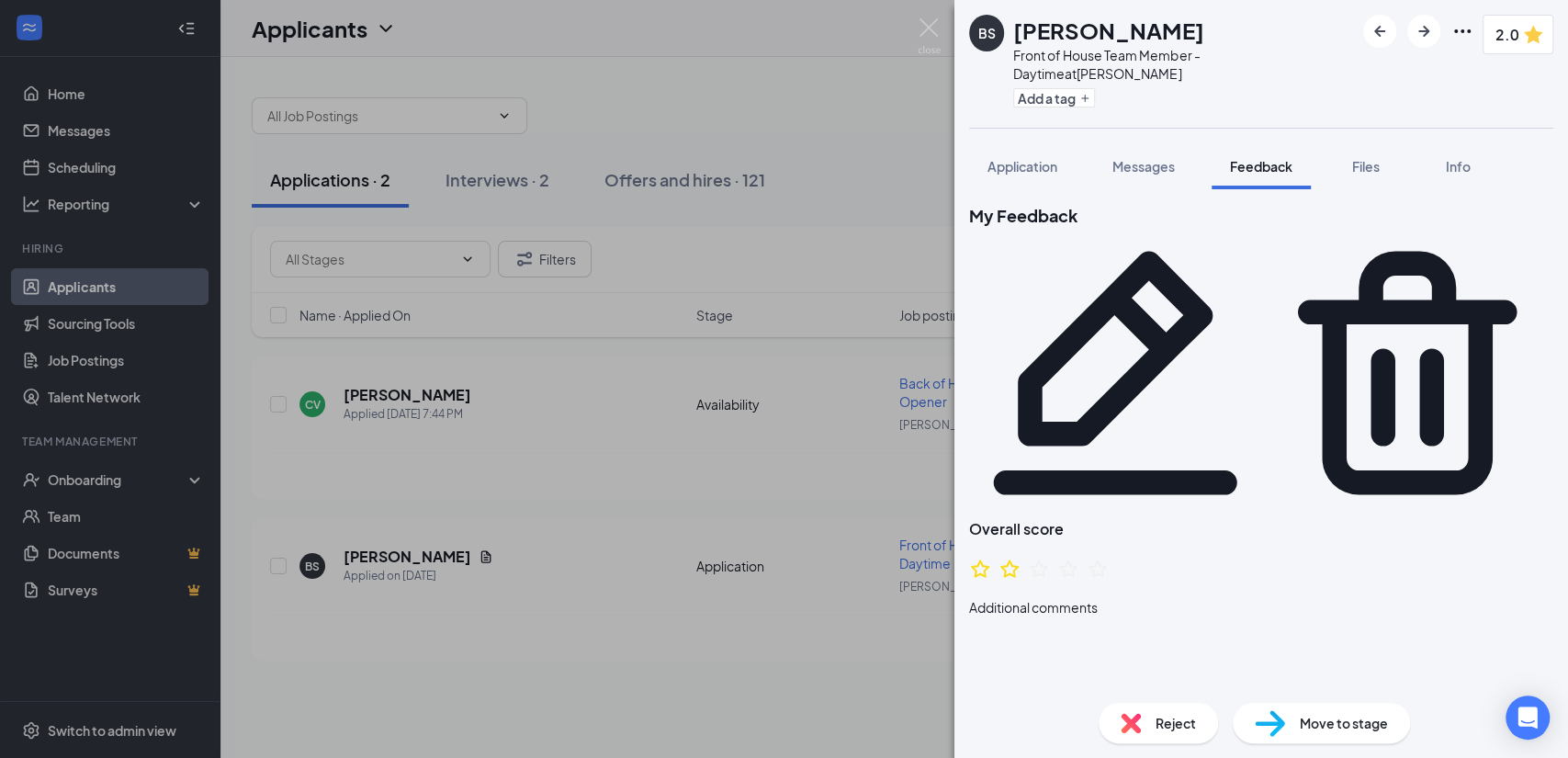
click at [1050, 558] on icon "StarBorder" at bounding box center [1039, 569] width 22 height 22
click at [927, 26] on img at bounding box center [929, 37] width 23 height 36
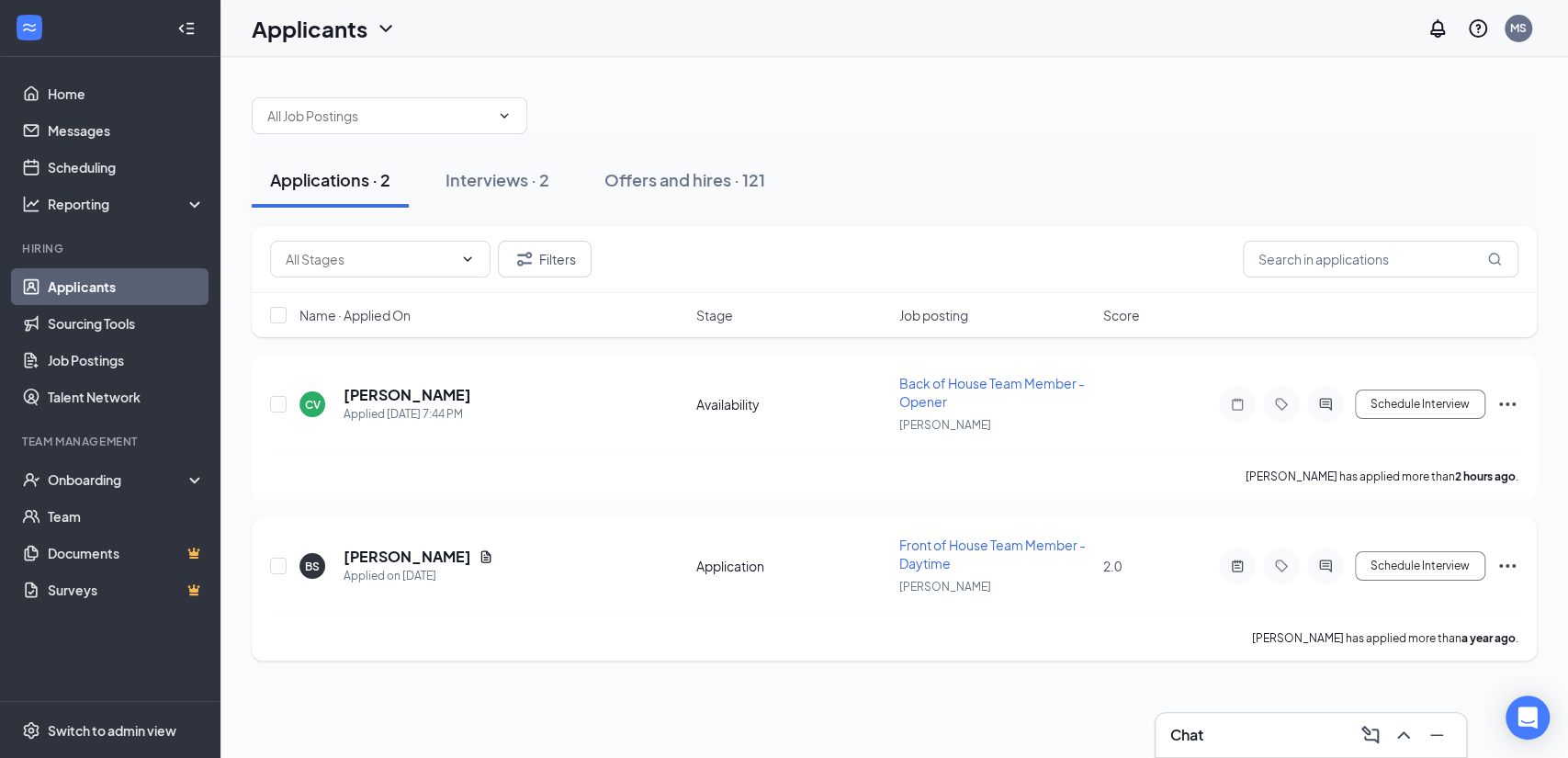
click at [1514, 562] on icon "Ellipses" at bounding box center [1508, 566] width 22 height 22
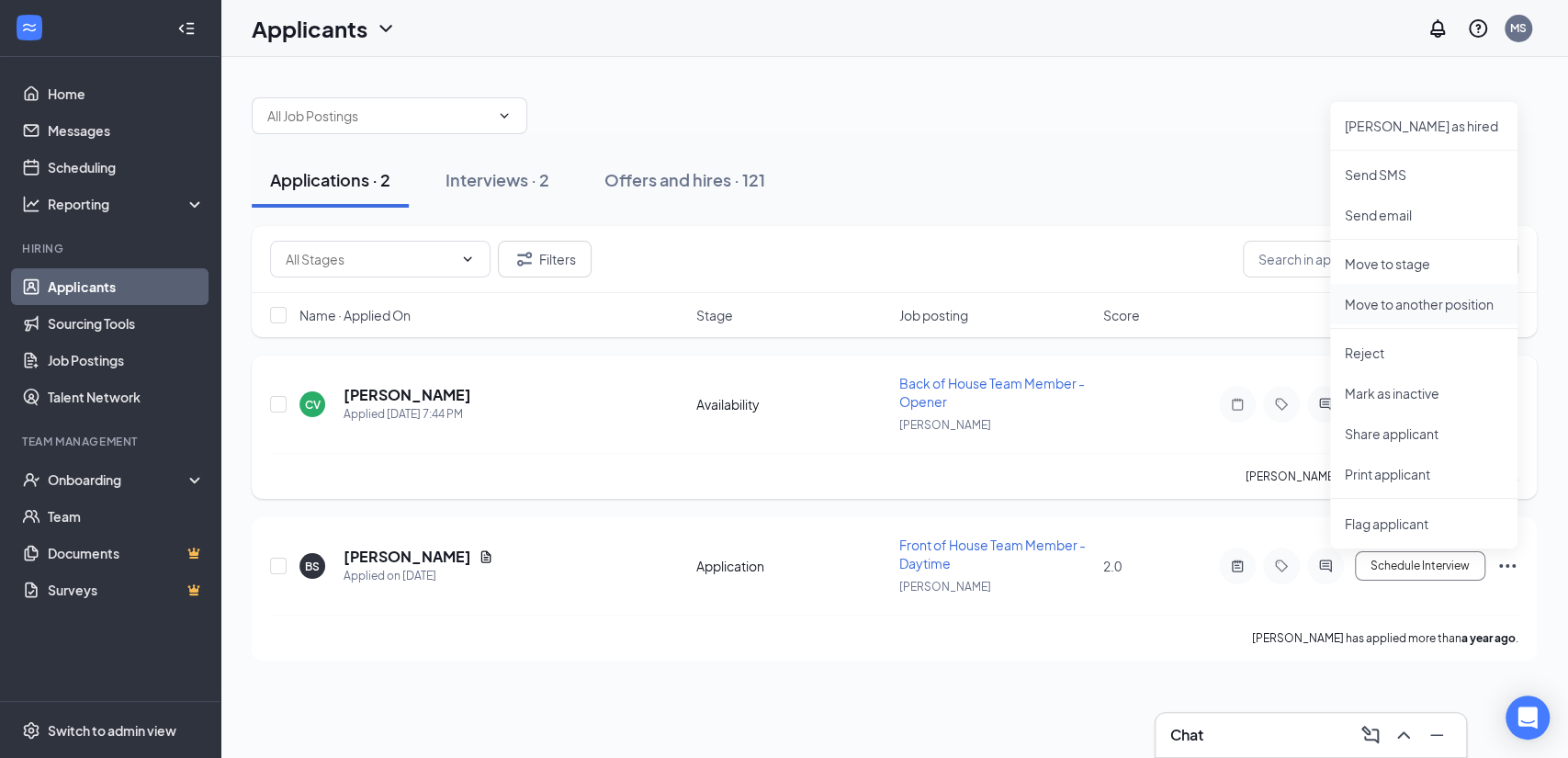
click at [1387, 305] on p "Move to another position" at bounding box center [1423, 303] width 158 height 19
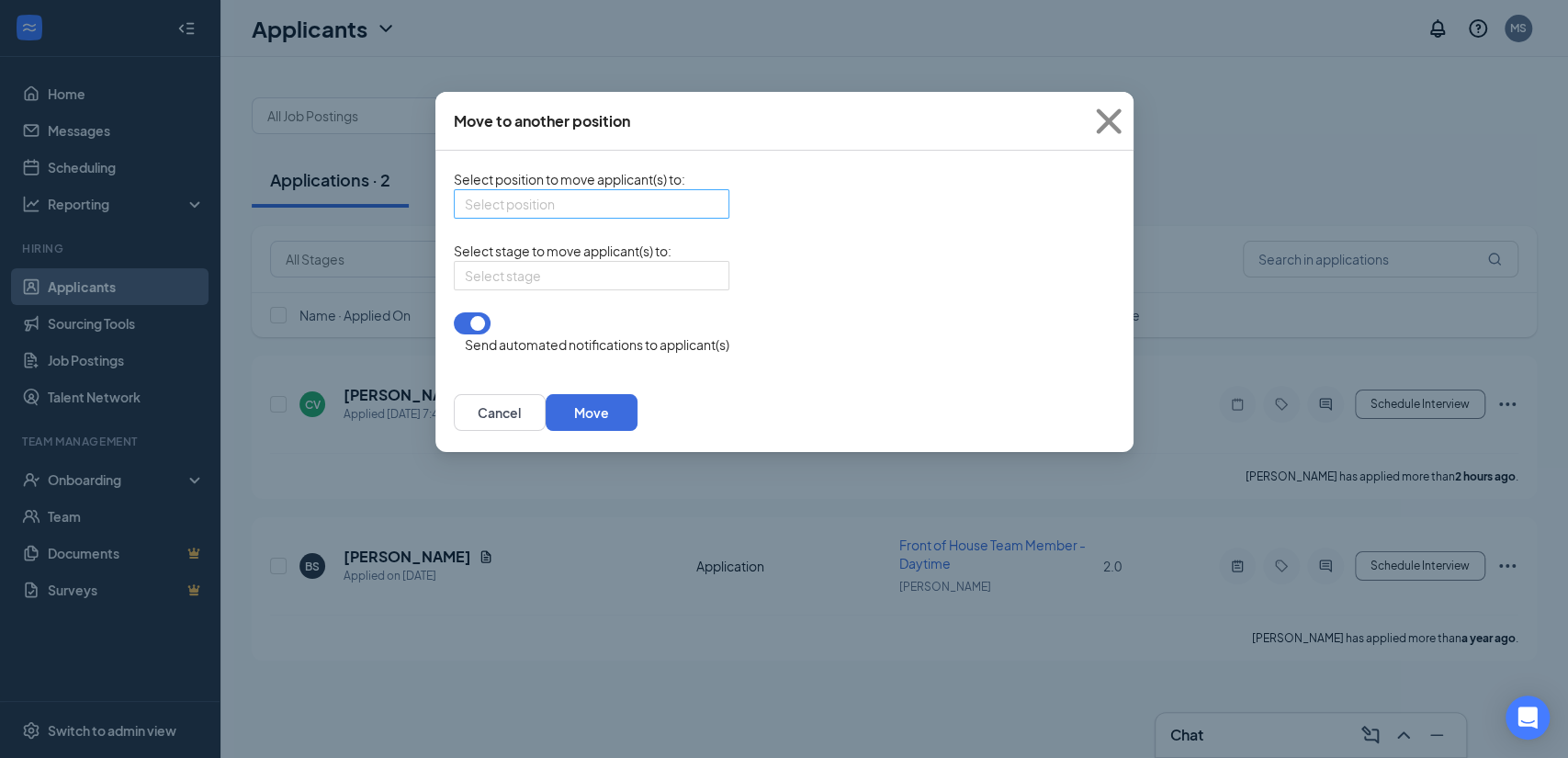
click at [706, 208] on div "Select position" at bounding box center [592, 204] width 276 height 30
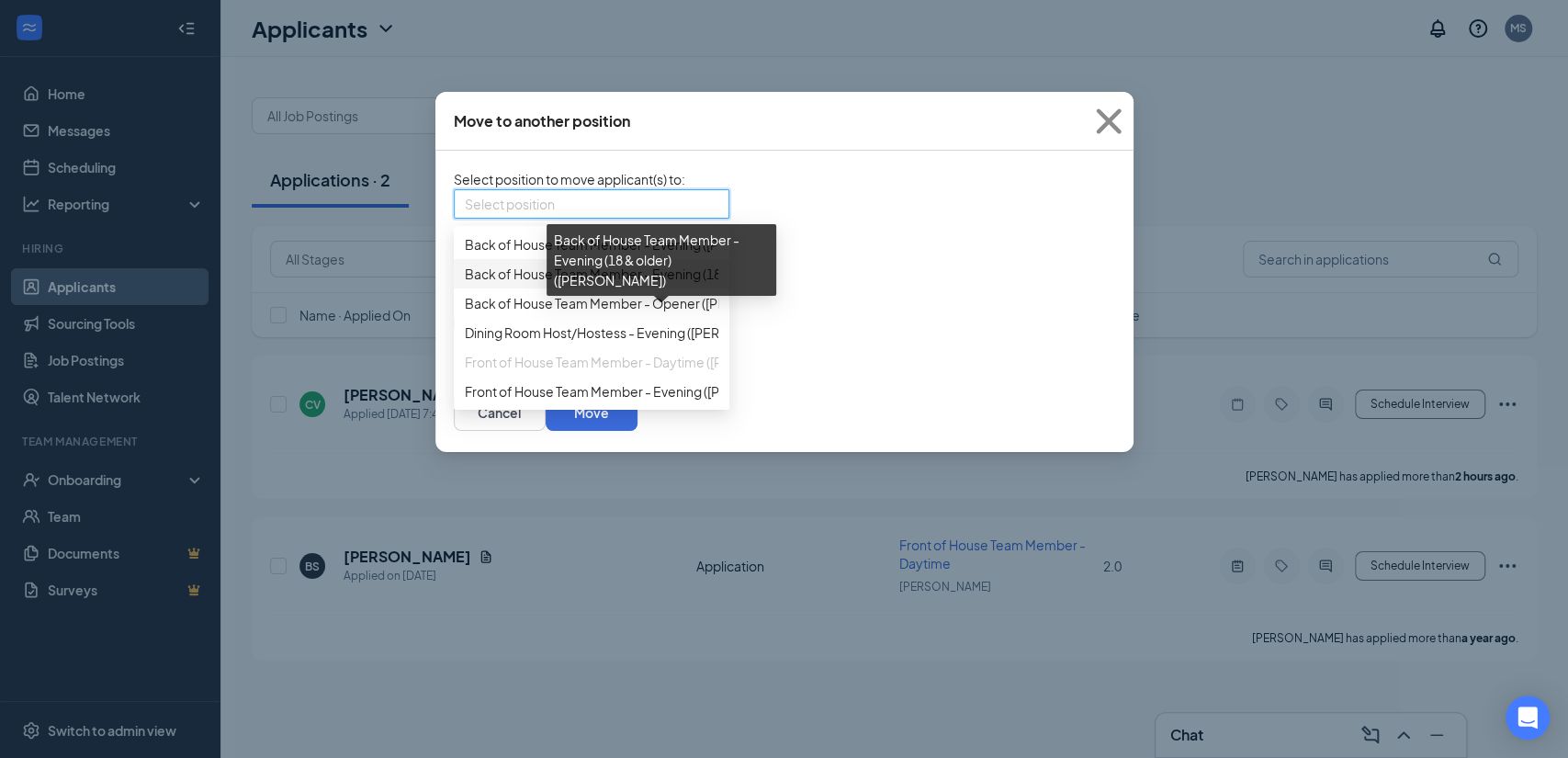
click at [583, 283] on span "Back of House Team Member - Evening (18 & older) (Martin Plaza)" at bounding box center [674, 273] width 419 height 20
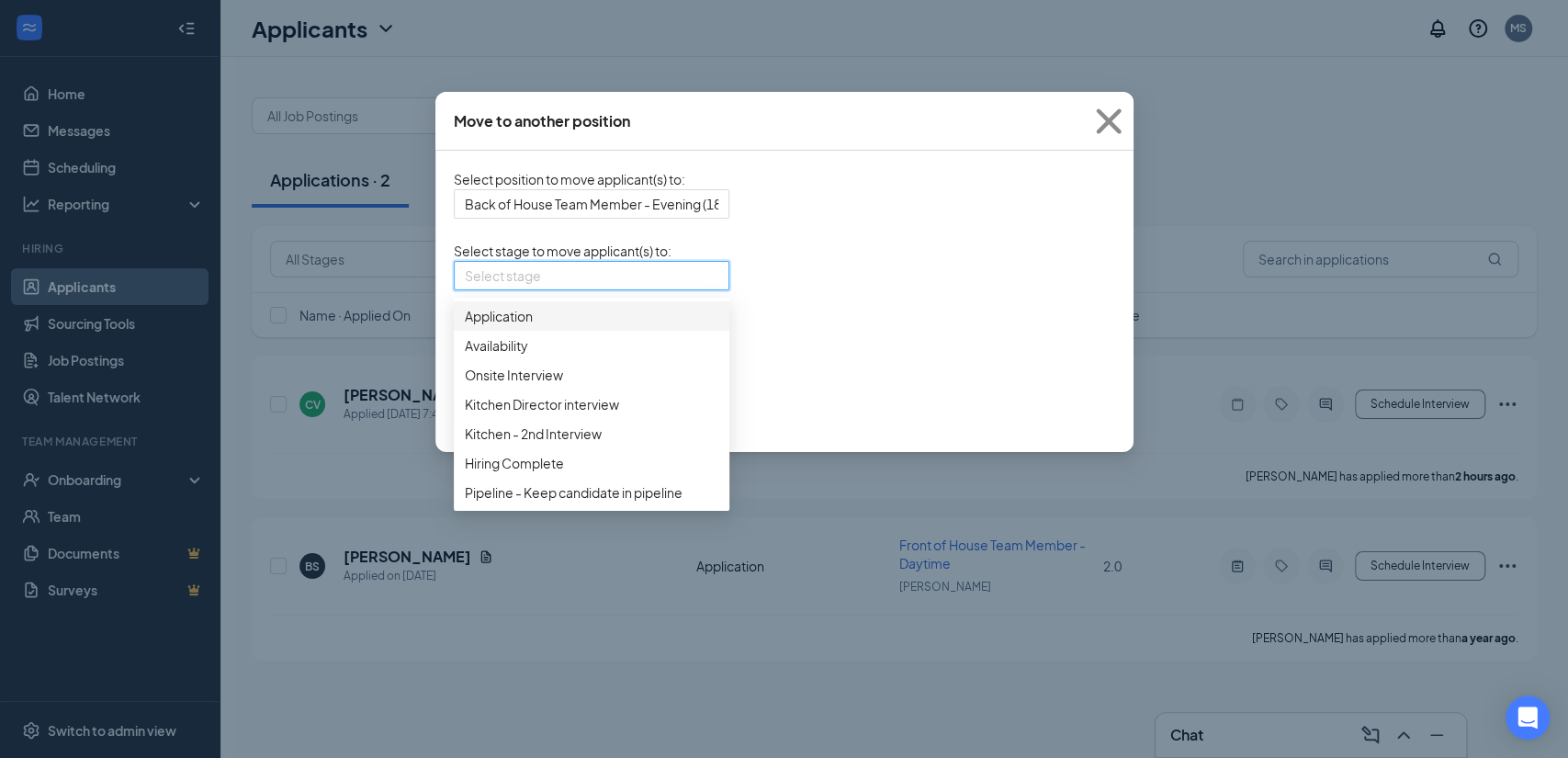
click at [690, 289] on input "search" at bounding box center [585, 275] width 241 height 28
click at [544, 414] on span "Kitchen Director interview" at bounding box center [542, 404] width 155 height 20
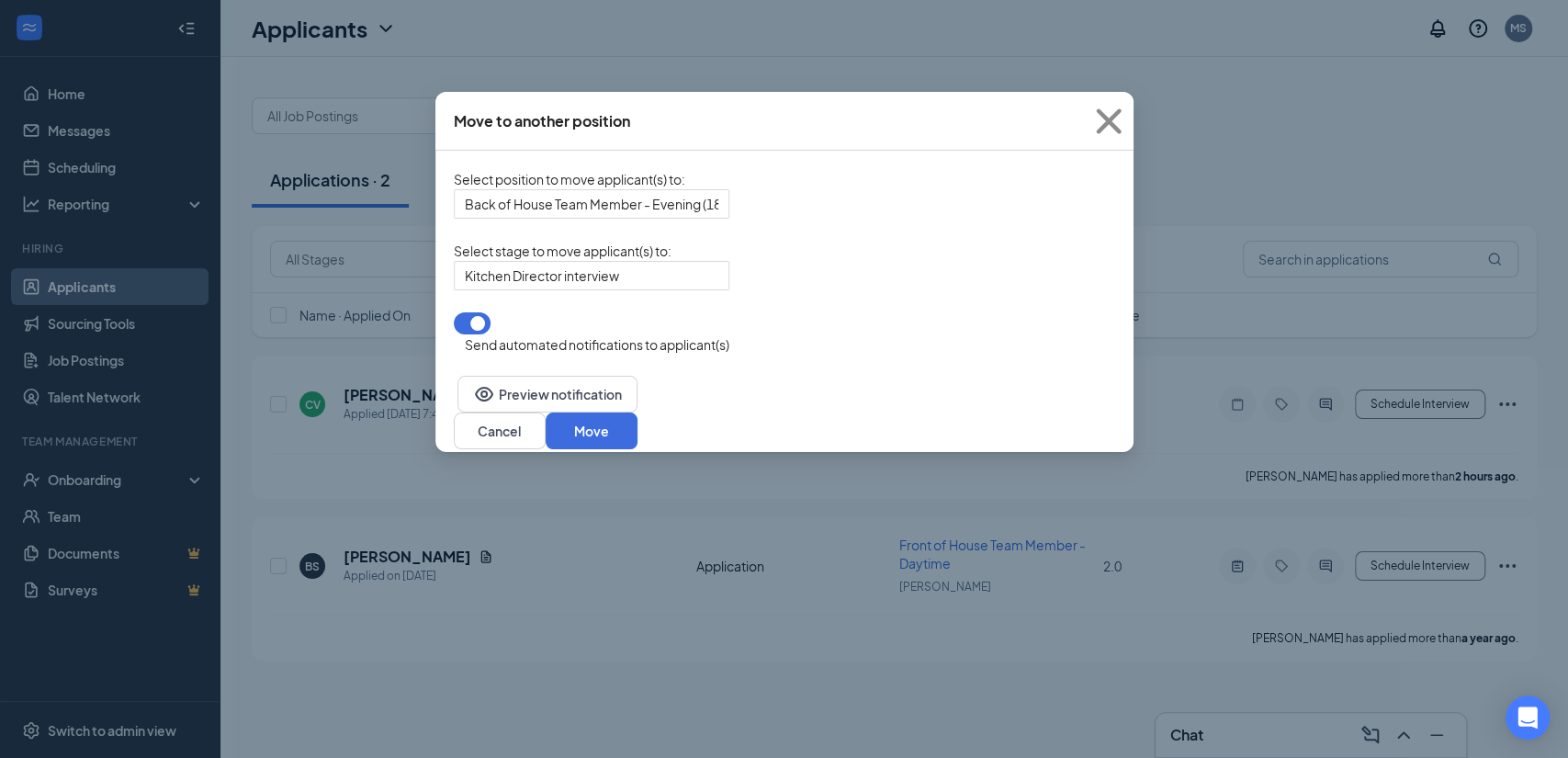
click at [476, 334] on button "button" at bounding box center [472, 323] width 37 height 22
click at [466, 334] on button "button" at bounding box center [472, 323] width 37 height 22
click at [637, 420] on button "Move" at bounding box center [591, 430] width 92 height 37
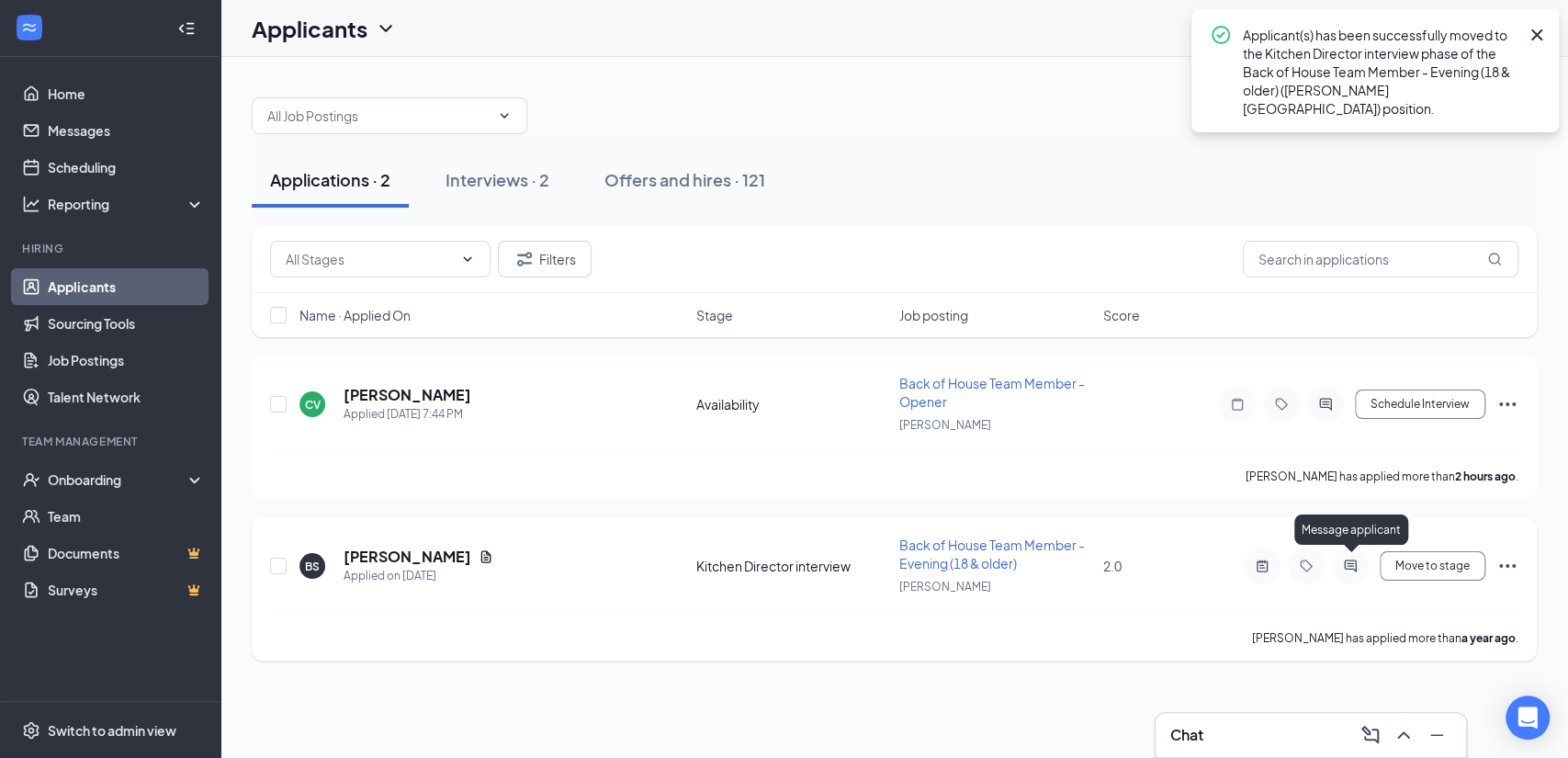
click at [1355, 559] on icon "ActiveChat" at bounding box center [1350, 565] width 12 height 12
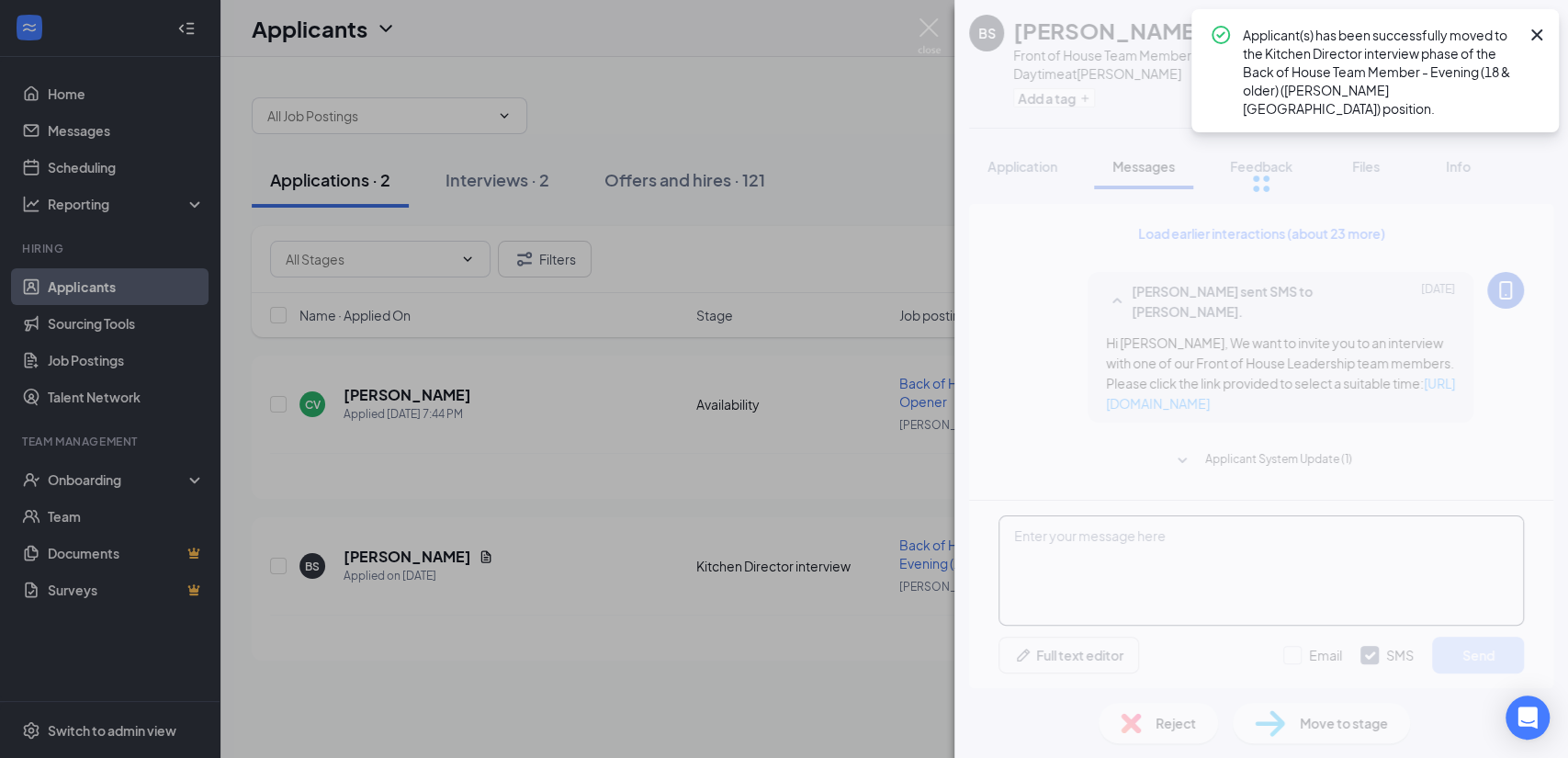
scroll to position [427, 0]
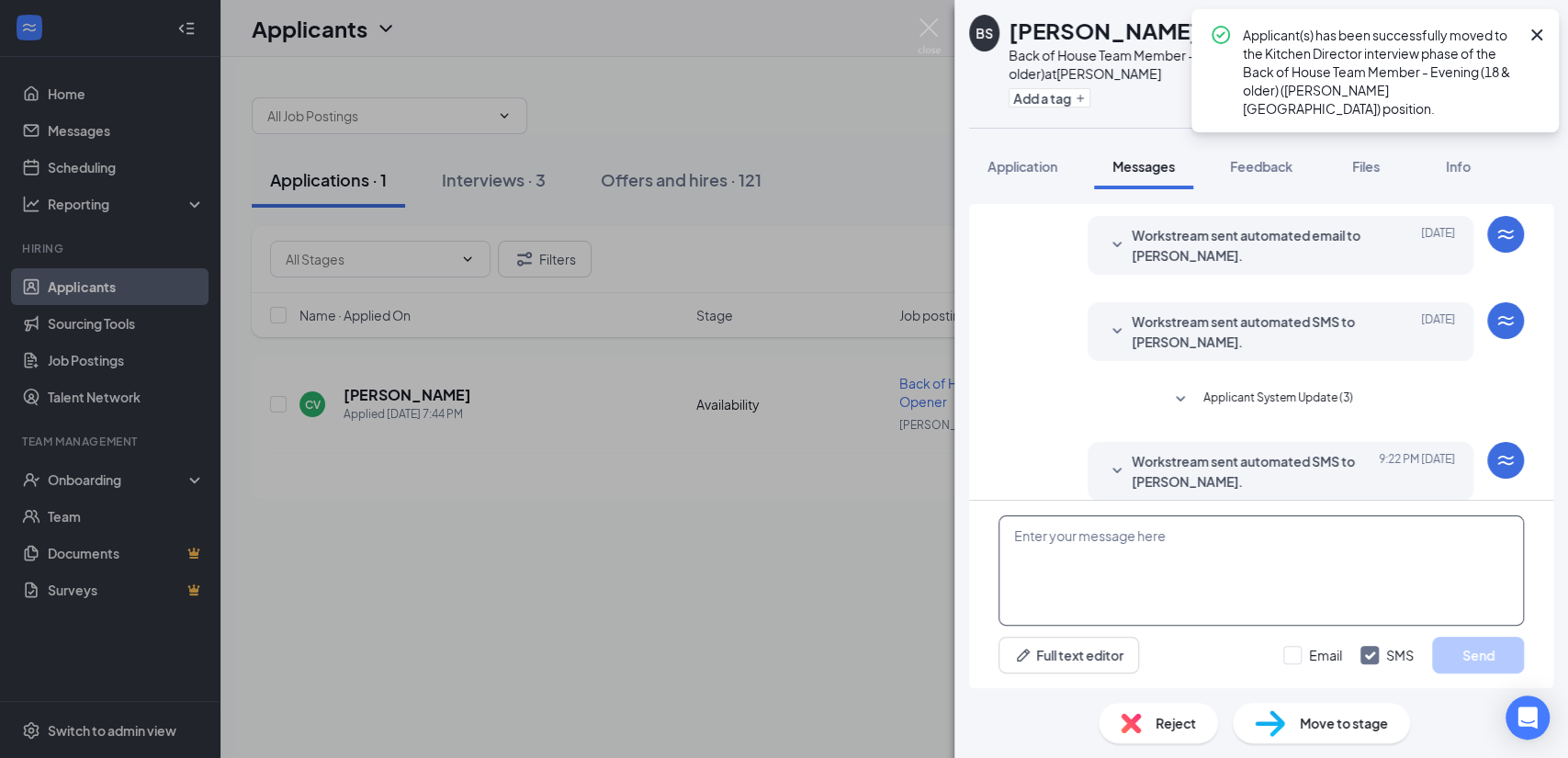
click at [1136, 543] on textarea at bounding box center [1261, 570] width 525 height 110
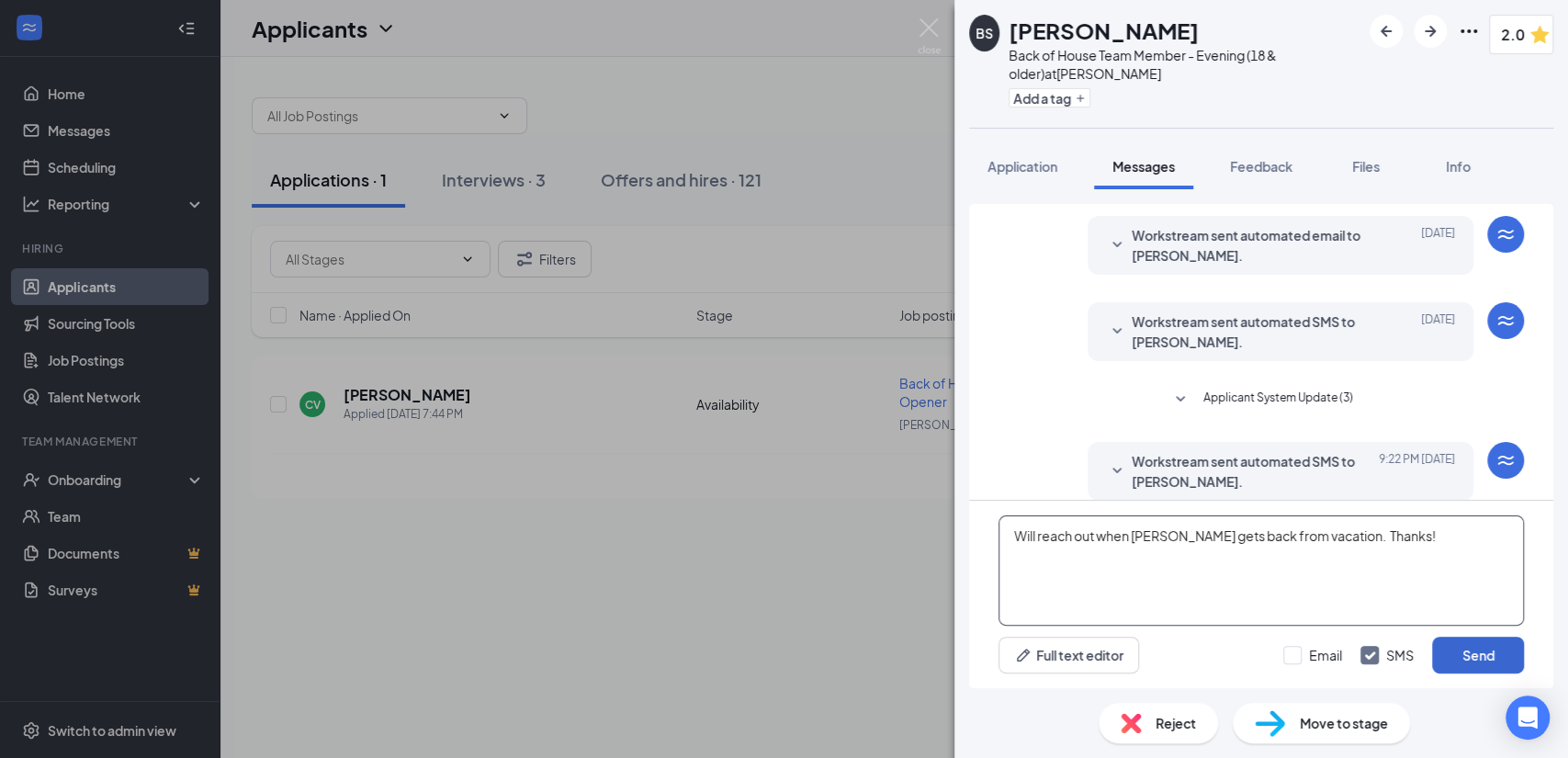
type textarea "Will reach out when Brittany gets back from vacation. Thanks!"
click at [1456, 648] on button "Send" at bounding box center [1478, 654] width 92 height 37
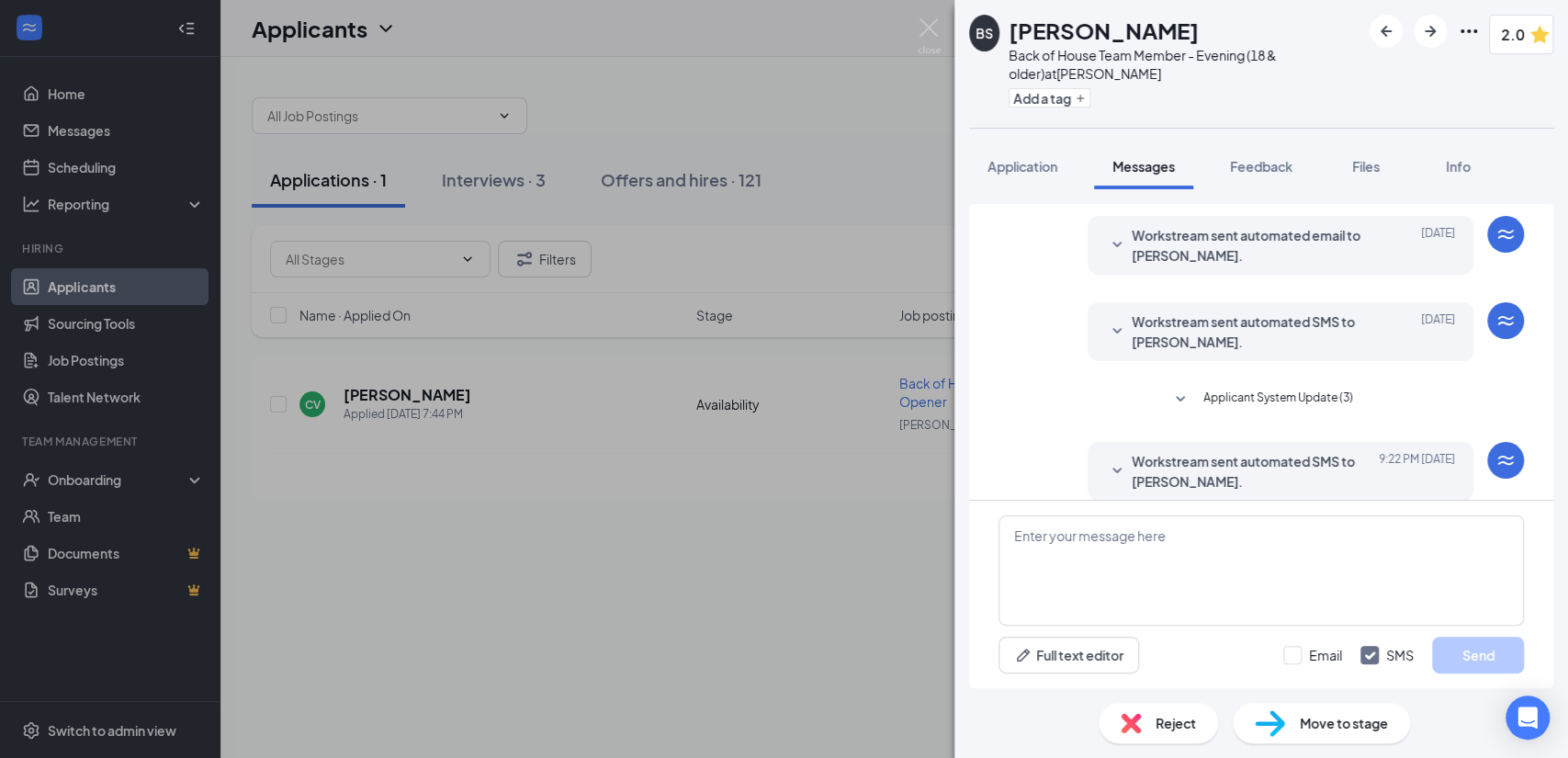
scroll to position [583, 0]
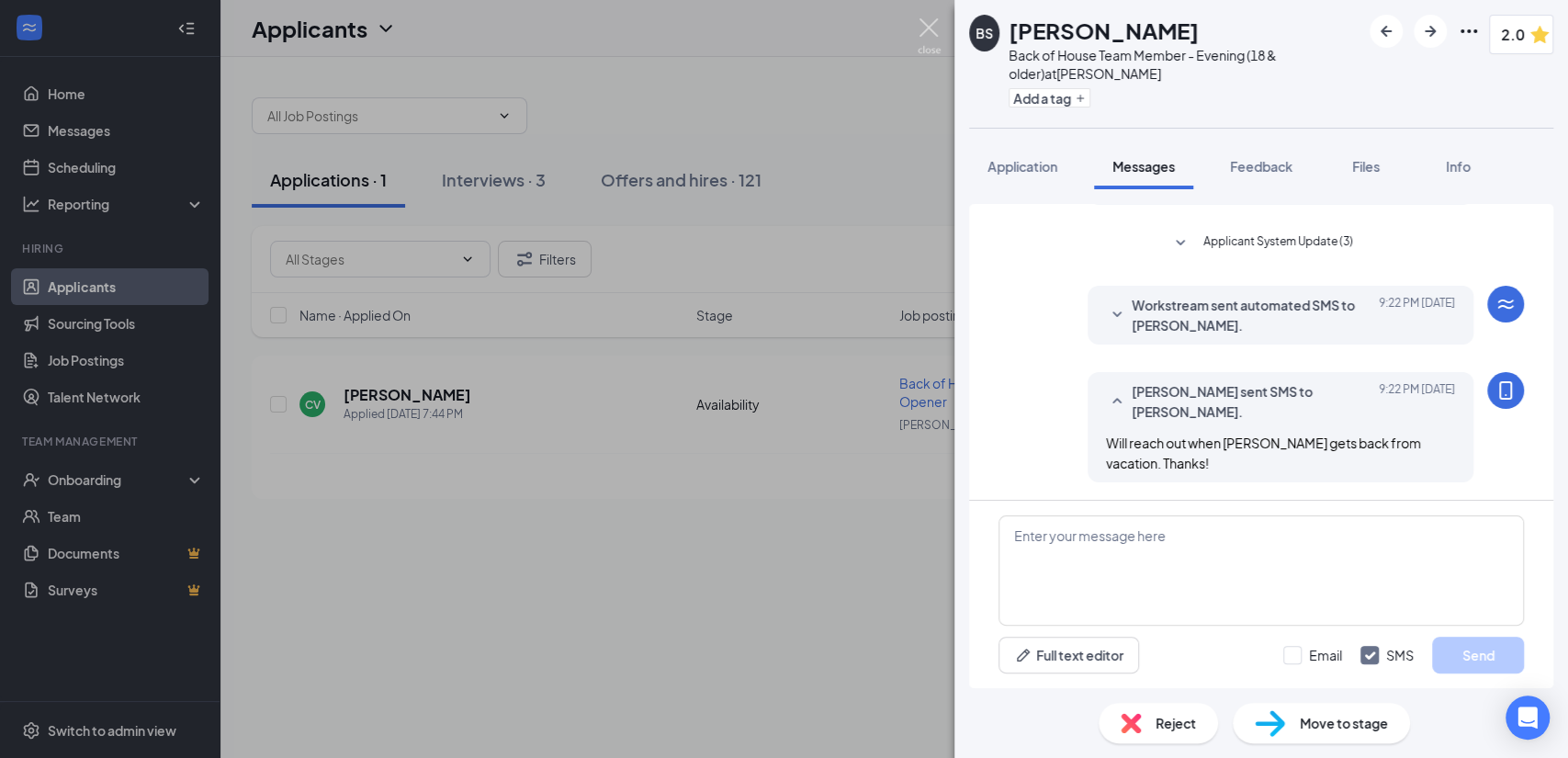
click at [923, 25] on img at bounding box center [929, 37] width 23 height 36
